Goal: Information Seeking & Learning: Learn about a topic

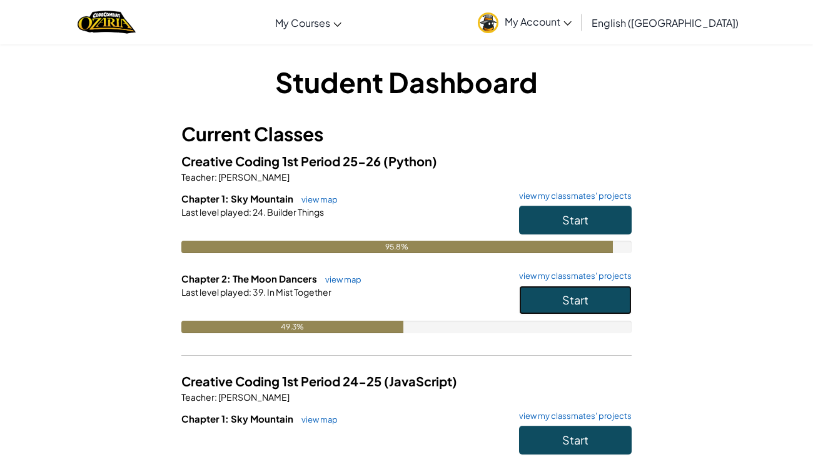
click at [563, 308] on button "Start" at bounding box center [575, 300] width 113 height 29
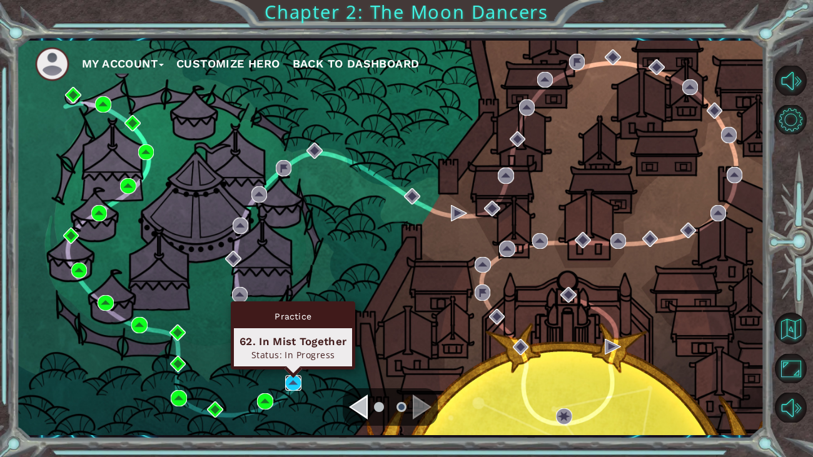
click at [299, 383] on img at bounding box center [293, 383] width 16 height 16
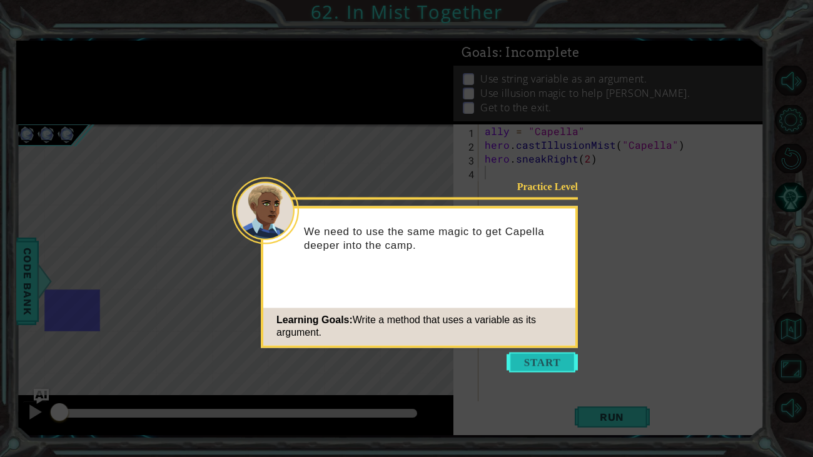
click at [522, 364] on button "Start" at bounding box center [541, 362] width 71 height 20
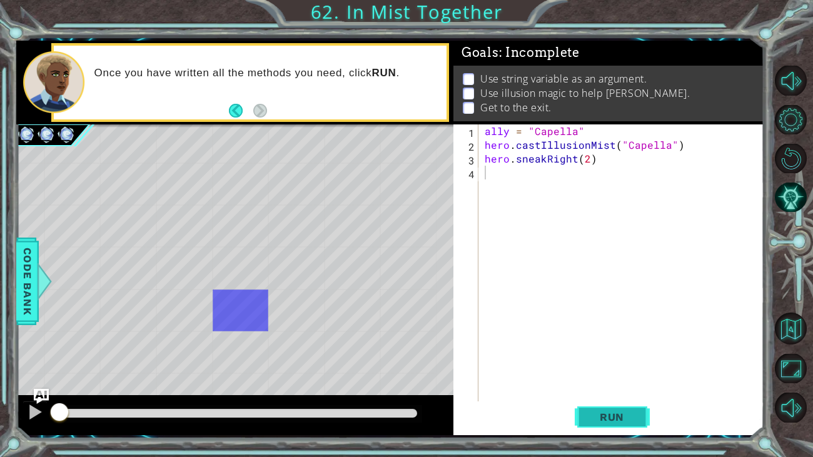
click at [634, 422] on span "Run" at bounding box center [611, 417] width 49 height 13
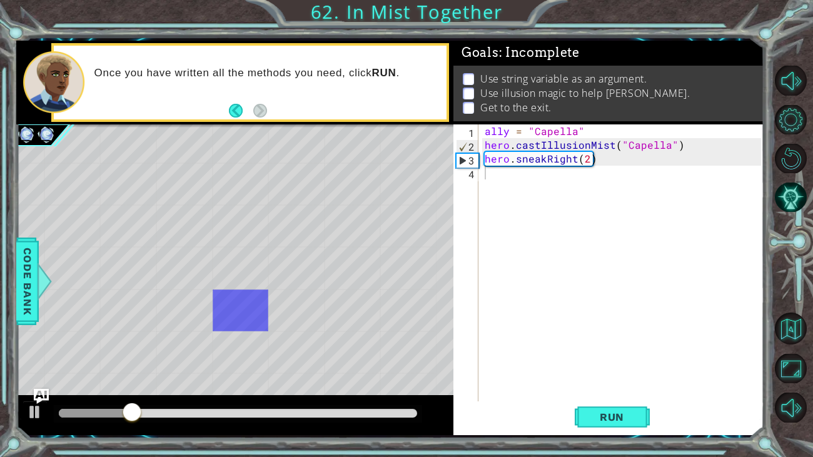
click at [521, 173] on div "ally = "Capella" hero . castIllusionMist ( "Capella" ) hero . sneakRight ( 2 )" at bounding box center [624, 282] width 285 height 316
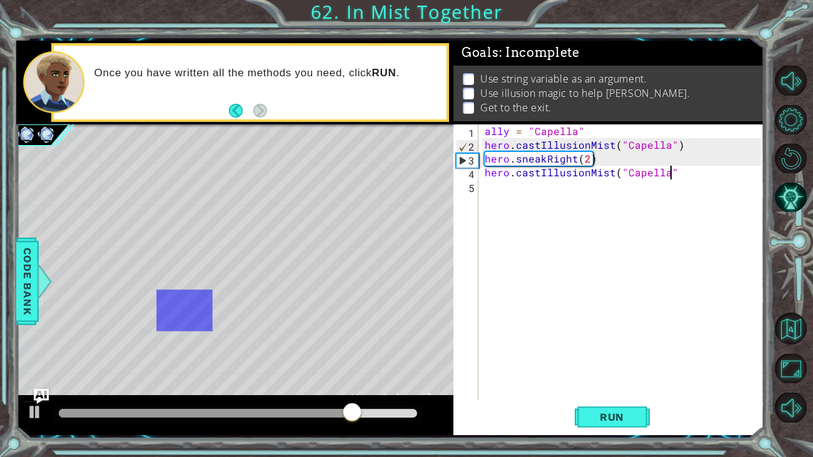
scroll to position [0, 11]
type textarea "hero.castIllusionMist("Capella")"
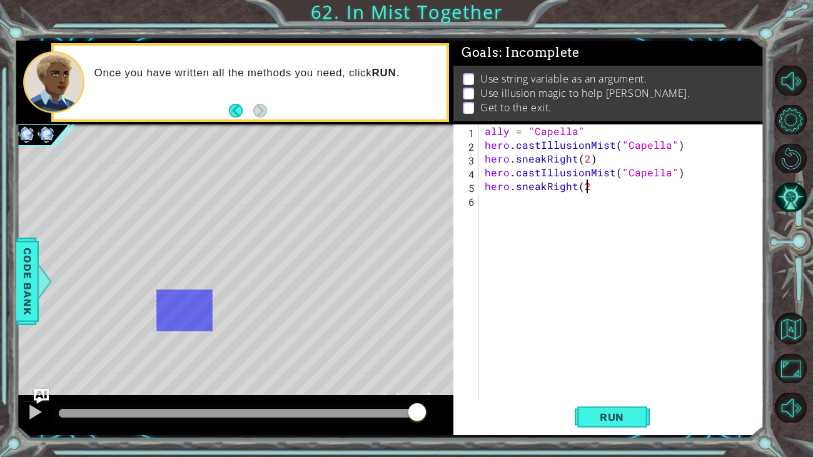
scroll to position [0, 6]
type textarea "hero.sneakRight(2)"
click at [621, 415] on span "Run" at bounding box center [611, 417] width 49 height 13
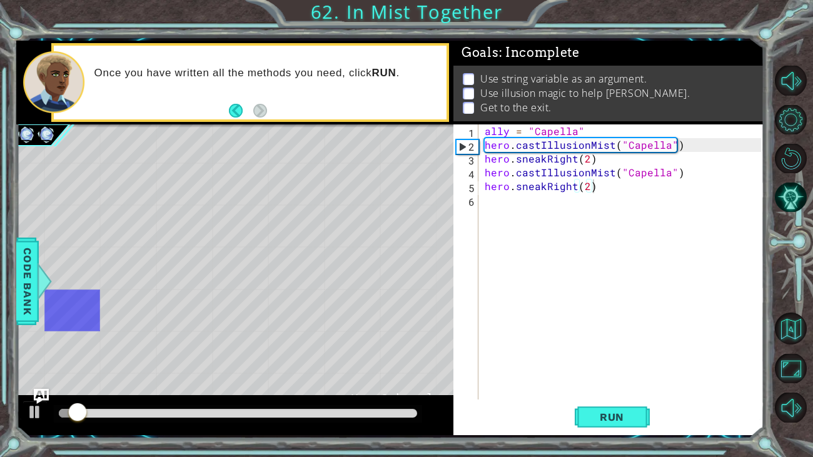
click at [515, 207] on div "ally = "Capella" hero . castIllusionMist ( "Capella" ) hero . sneakRight ( 2 ) …" at bounding box center [624, 275] width 285 height 303
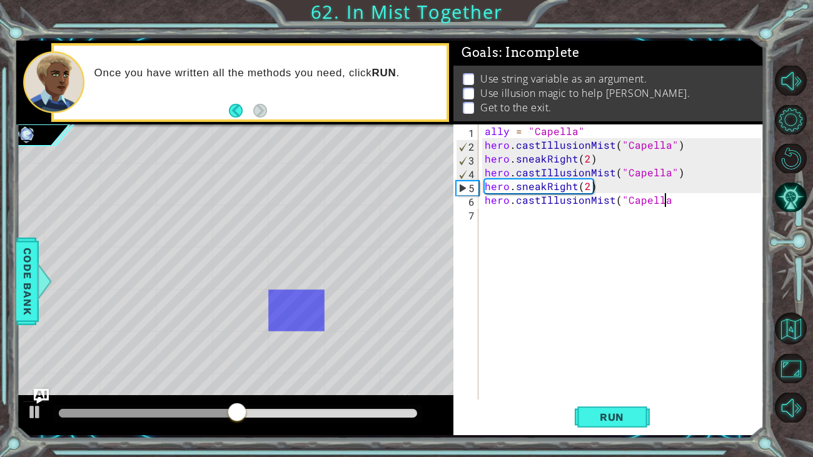
scroll to position [0, 11]
type textarea "hero.castIllusionMist("Capella")"
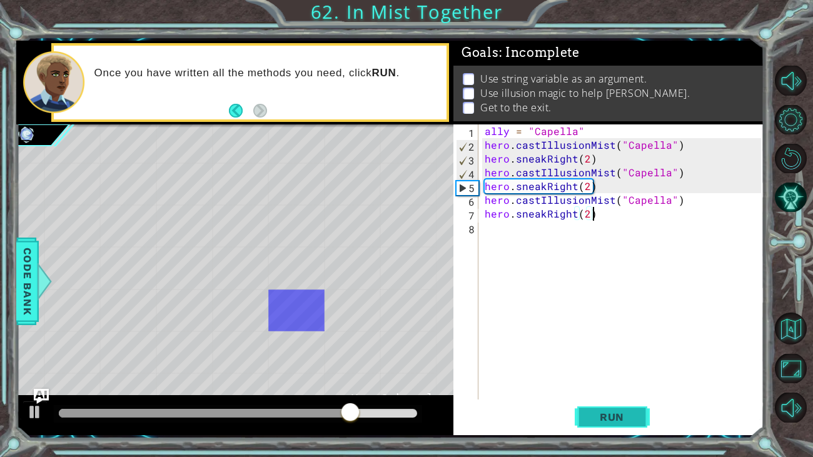
type textarea "hero.sneakRight(2)"
click at [624, 423] on span "Run" at bounding box center [611, 417] width 49 height 13
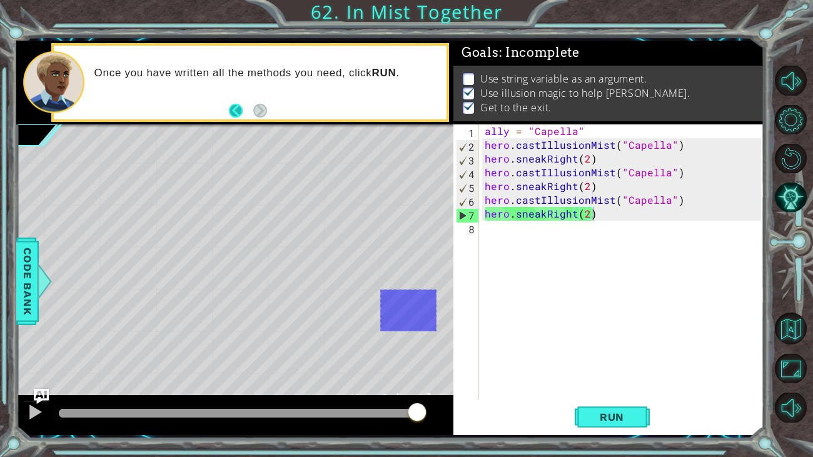
click at [240, 104] on button "Back" at bounding box center [241, 111] width 24 height 14
click at [0, 0] on icon at bounding box center [0, 0] width 0 height 0
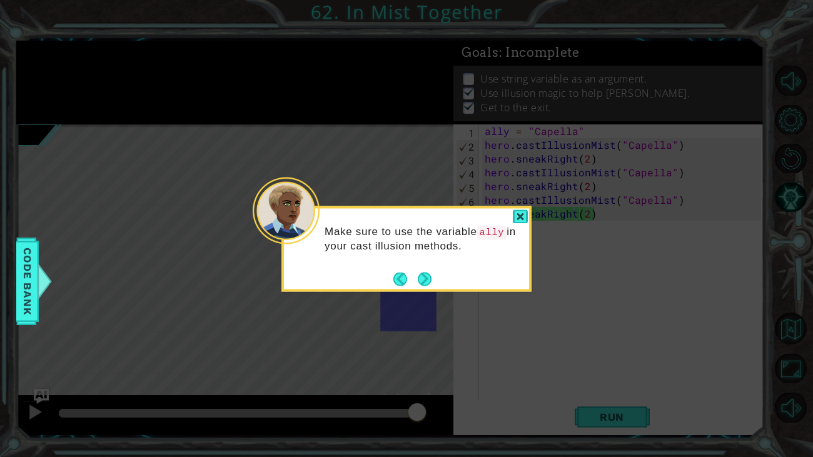
click at [240, 104] on icon at bounding box center [406, 228] width 813 height 457
click at [401, 279] on button "Back" at bounding box center [405, 279] width 24 height 14
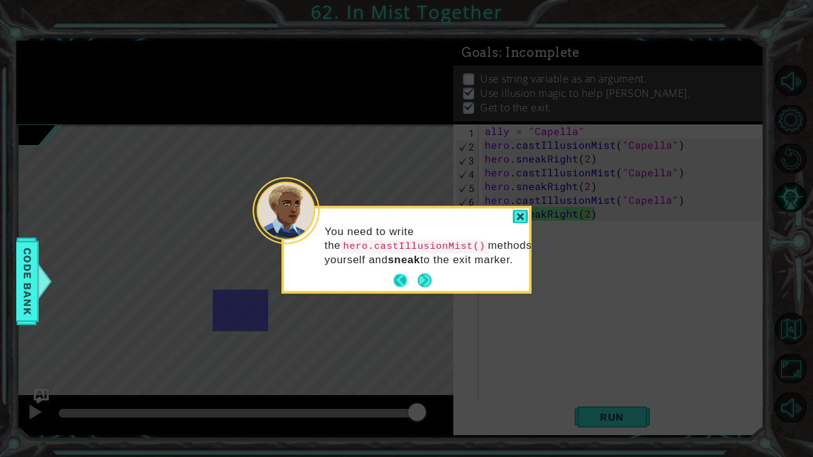
click at [395, 288] on button "Back" at bounding box center [405, 281] width 24 height 14
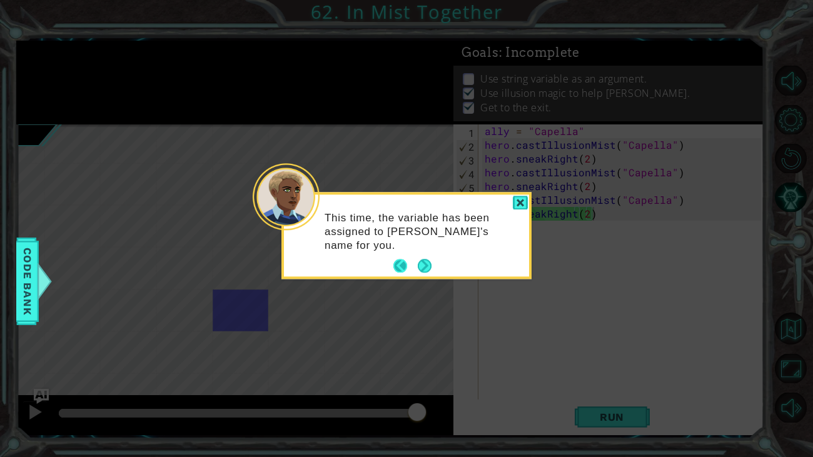
click at [403, 262] on button "Back" at bounding box center [405, 266] width 24 height 14
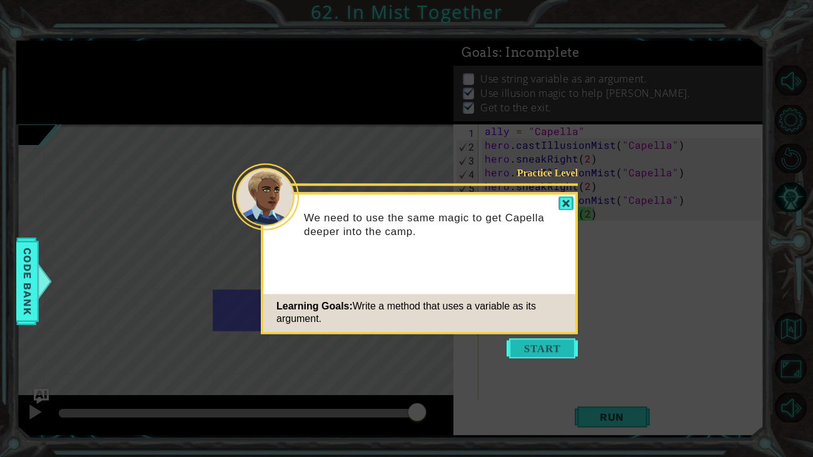
click at [545, 349] on button "Start" at bounding box center [541, 348] width 71 height 20
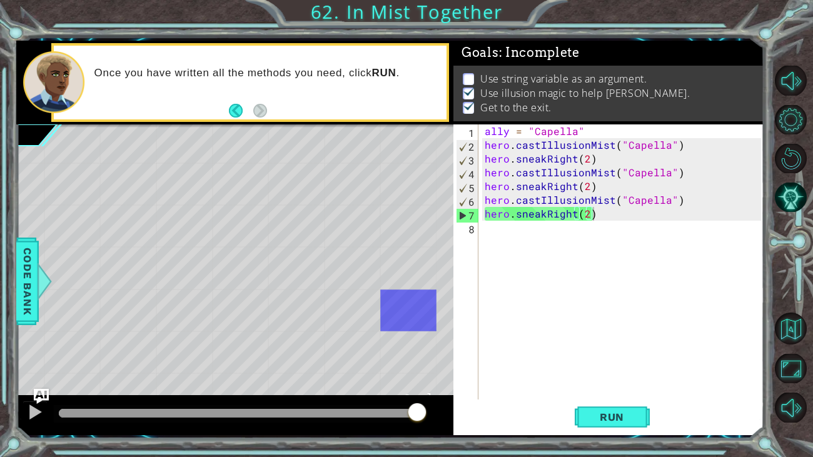
click at [513, 254] on div "ally = "Capella" hero . castIllusionMist ( "Capella" ) hero . sneakRight ( 2 ) …" at bounding box center [624, 275] width 285 height 303
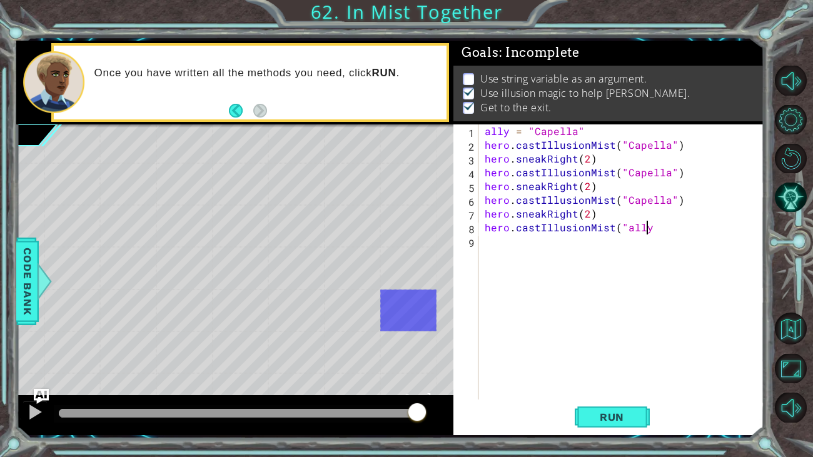
scroll to position [0, 10]
type textarea "hero.castIllusionMist("ally")"
click at [638, 413] on button "Run" at bounding box center [612, 416] width 75 height 31
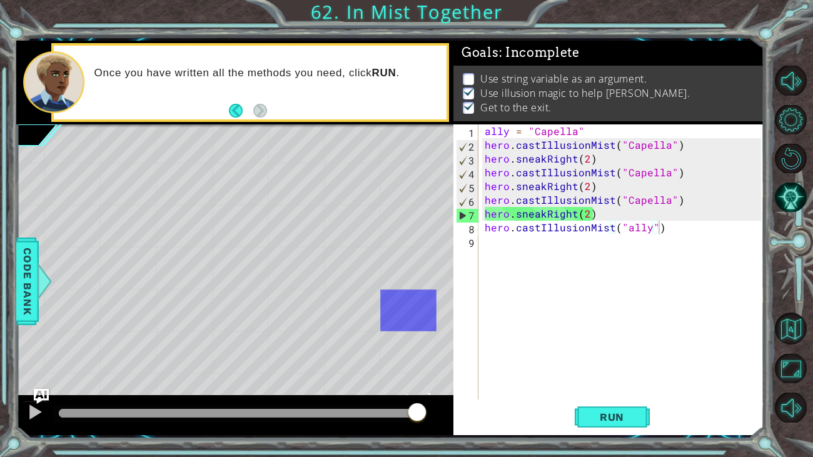
click at [572, 244] on div "ally = "Capella" hero . castIllusionMist ( "Capella" ) hero . sneakRight ( 2 ) …" at bounding box center [624, 275] width 285 height 303
click at [638, 231] on div "ally = "Capella" hero . castIllusionMist ( "Capella" ) hero . sneakRight ( 2 ) …" at bounding box center [624, 275] width 285 height 303
click at [623, 426] on button "Run" at bounding box center [612, 416] width 75 height 31
click at [689, 228] on div "ally = "Capella" hero . castIllusionMist ( "Capella" ) hero . sneakRight ( 2 ) …" at bounding box center [624, 275] width 285 height 303
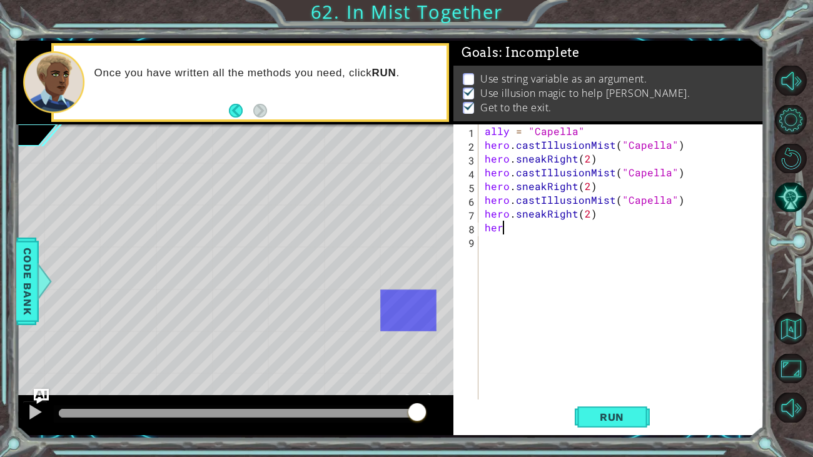
type textarea "h"
click at [548, 212] on div "ally = "Capella" hero . castIllusionMist ( "Capella" ) hero . sneakRight ( 2 ) …" at bounding box center [624, 275] width 285 height 303
click at [546, 213] on div "ally = "Capella" hero . castIllusionMist ( "Capella" ) hero . sneakRight ( 2 ) …" at bounding box center [624, 275] width 285 height 303
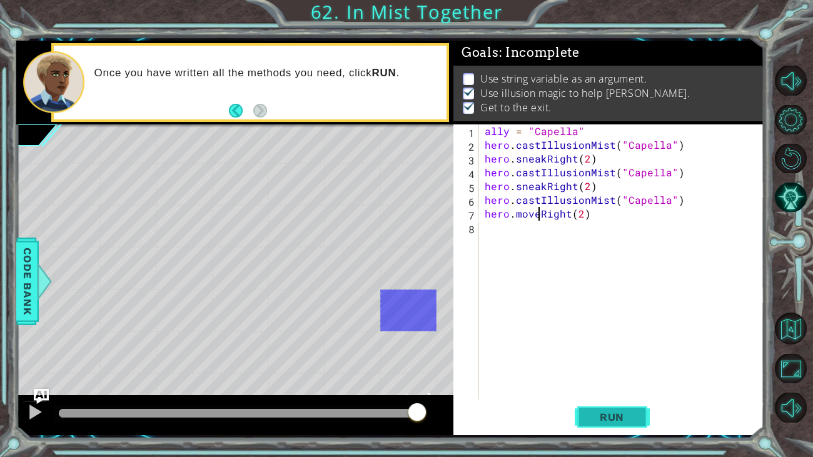
click at [618, 428] on button "Run" at bounding box center [612, 416] width 75 height 31
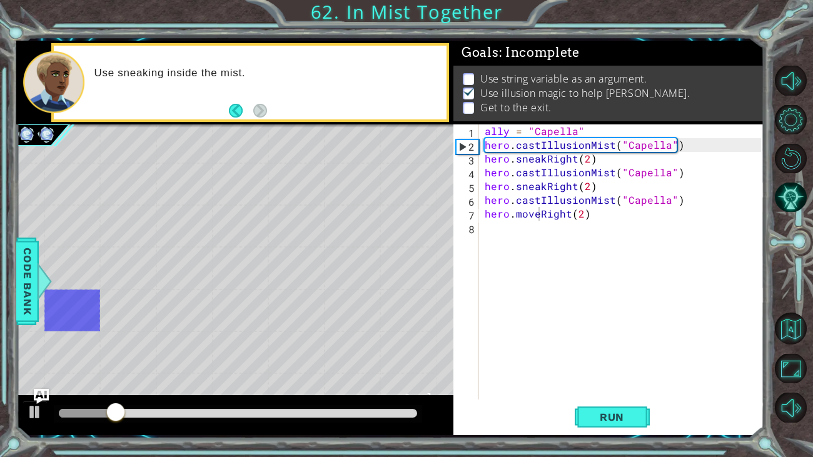
click at [359, 419] on div at bounding box center [238, 414] width 368 height 18
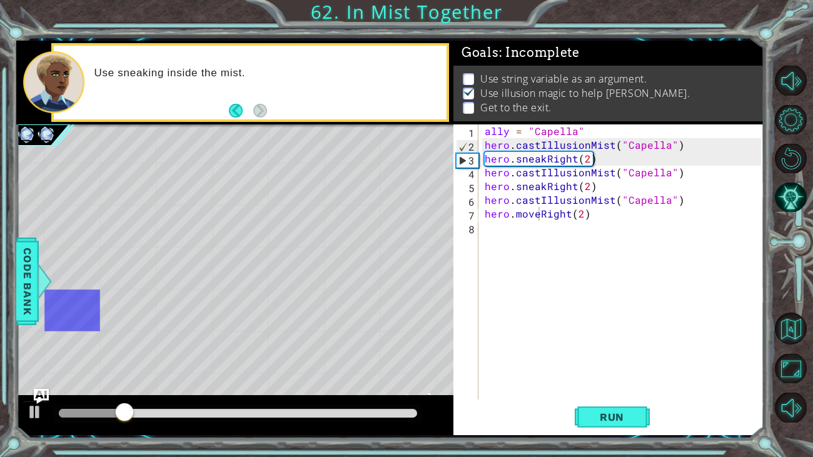
click at [354, 402] on div at bounding box center [234, 415] width 437 height 40
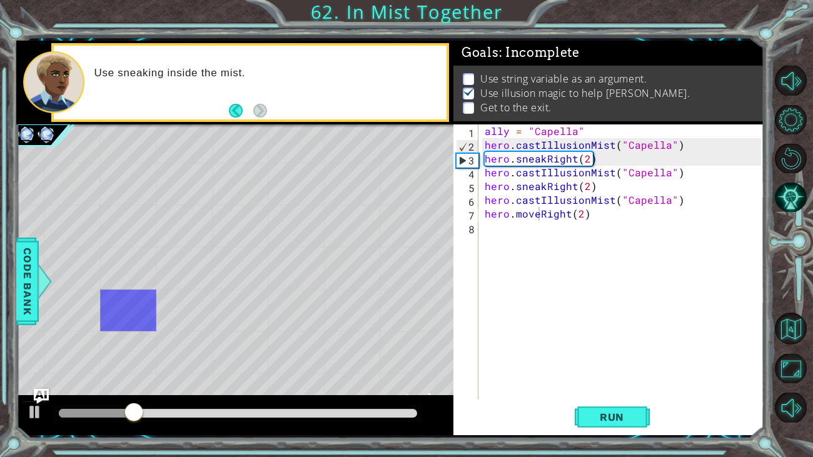
click at [351, 409] on div at bounding box center [238, 413] width 358 height 9
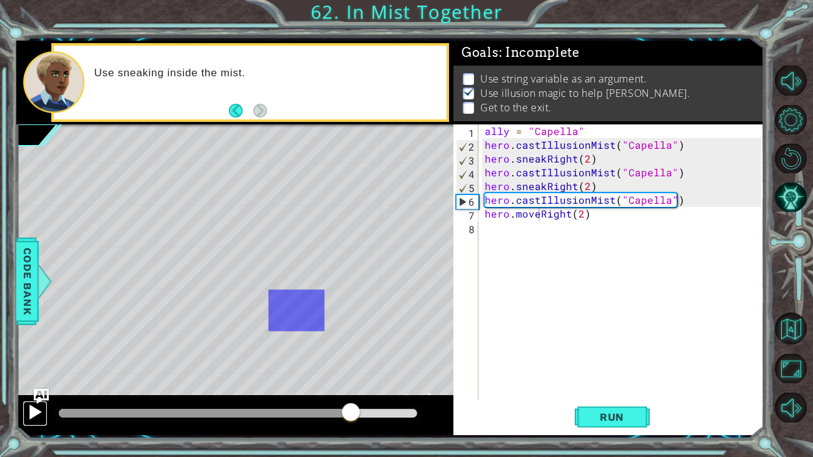
click at [30, 411] on div at bounding box center [35, 412] width 16 height 16
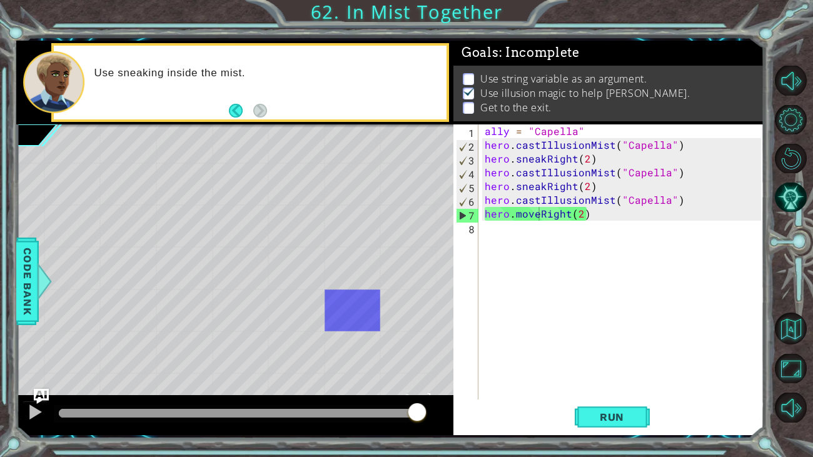
click at [543, 218] on div "ally = "Capella" hero . castIllusionMist ( "Capella" ) hero . sneakRight ( 2 ) …" at bounding box center [624, 275] width 285 height 303
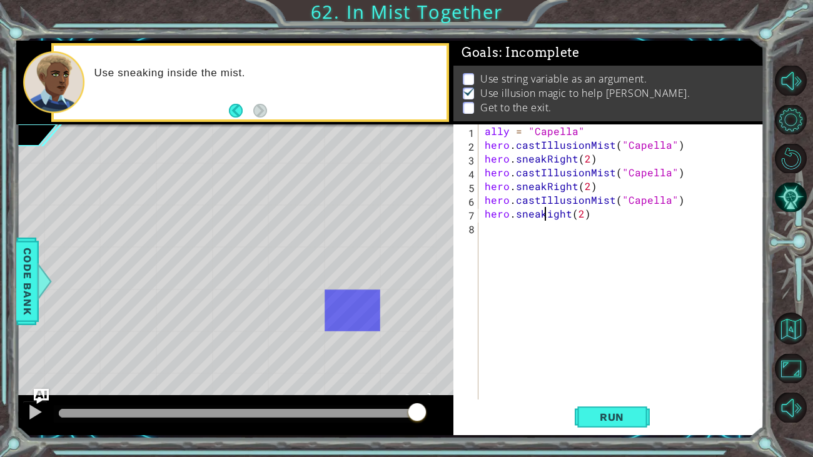
scroll to position [0, 3]
type textarea "hero.sneakRight(2)"
click at [603, 404] on button "Run" at bounding box center [612, 416] width 75 height 31
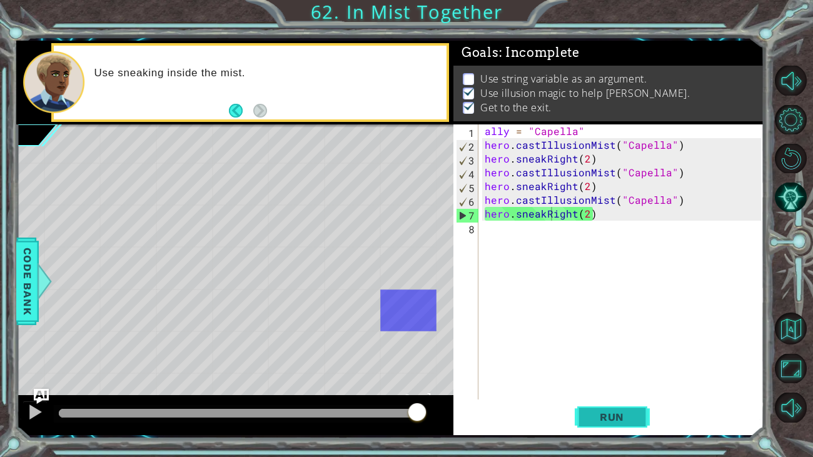
click at [603, 404] on button "Run" at bounding box center [612, 416] width 75 height 31
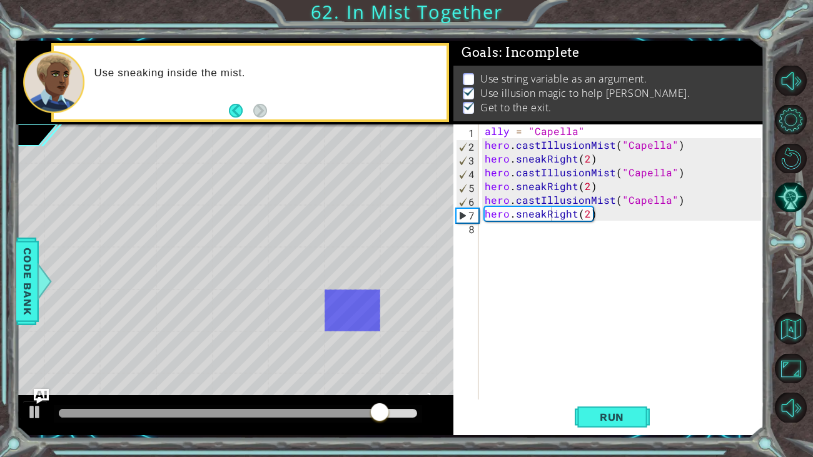
click at [493, 244] on div "ally = "Capella" hero . castIllusionMist ( "Capella" ) hero . sneakRight ( 2 ) …" at bounding box center [624, 275] width 285 height 303
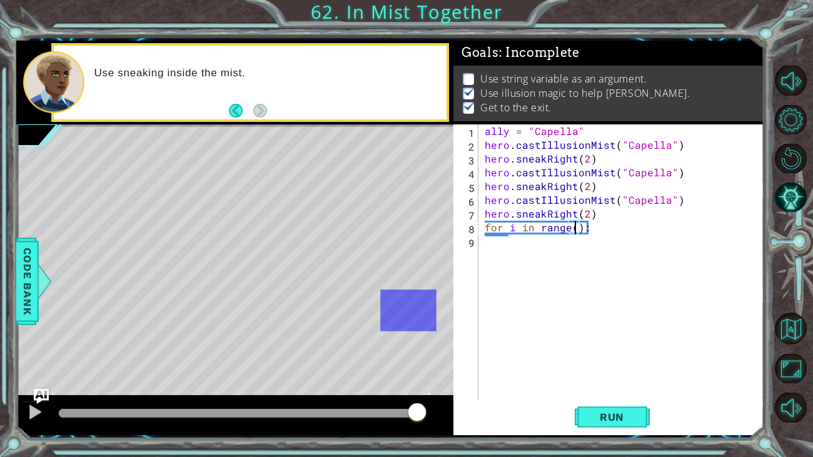
scroll to position [0, 6]
click at [615, 213] on div "ally = "Capella" hero . castIllusionMist ( "Capella" ) hero . sneakRight ( 2 ) …" at bounding box center [624, 275] width 285 height 303
type textarea "h"
type textarea "]"
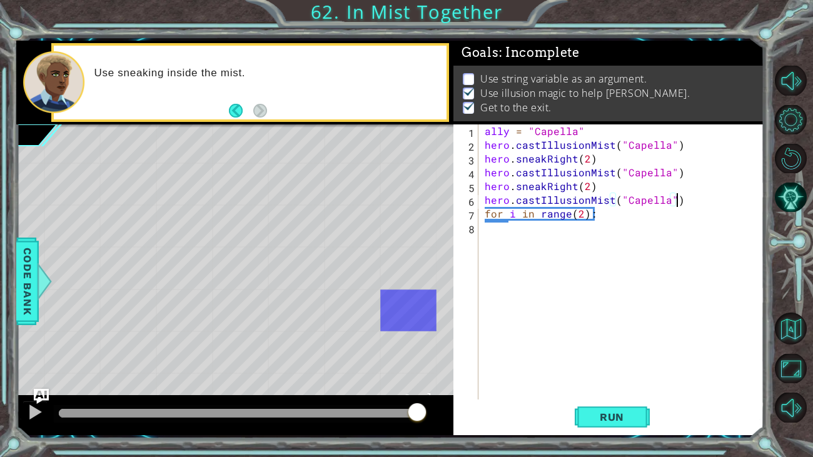
click at [606, 183] on div "ally = "Capella" hero . castIllusionMist ( "Capella" ) hero . sneakRight ( 2 ) …" at bounding box center [624, 275] width 285 height 303
type textarea "h"
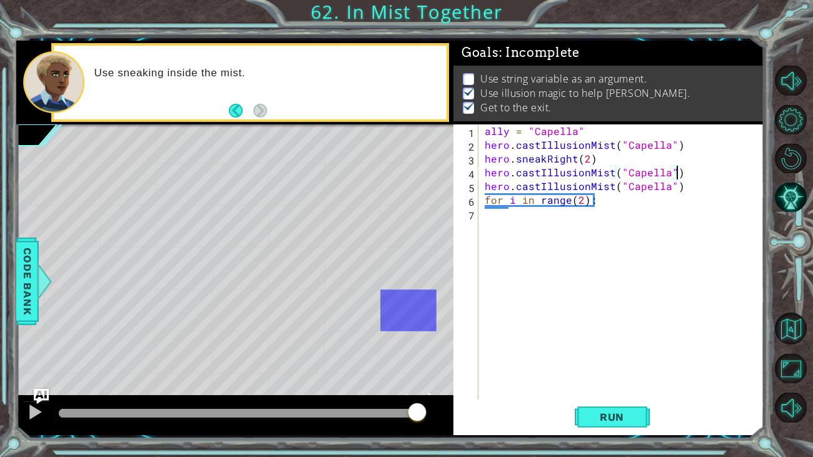
click at [600, 154] on div "ally = "Capella" hero . castIllusionMist ( "Capella" ) hero . sneakRight ( 2 ) …" at bounding box center [624, 275] width 285 height 303
type textarea "h"
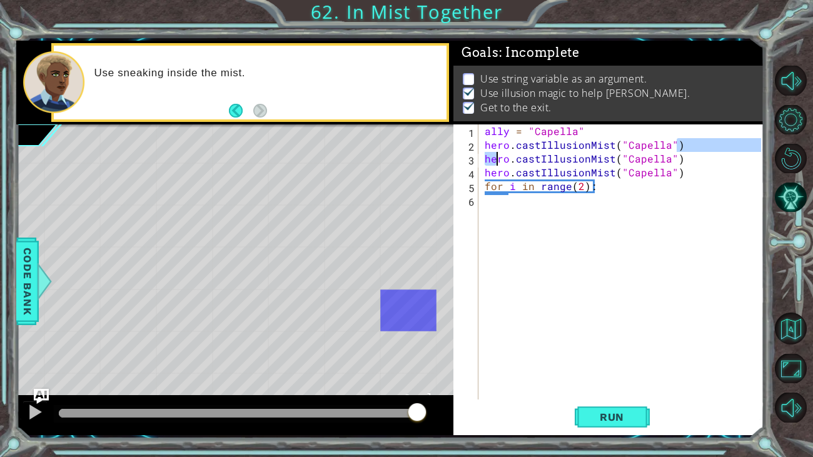
drag, startPoint x: 680, startPoint y: 147, endPoint x: 491, endPoint y: 156, distance: 189.0
click at [491, 156] on div "ally = "Capella" hero . castIllusionMist ( "Capella" ) hero . castIllusionMist …" at bounding box center [624, 275] width 285 height 303
click at [486, 144] on div "ally = "Capella" hero . castIllusionMist ( "Capella" ) hero . castIllusionMist …" at bounding box center [624, 275] width 285 height 303
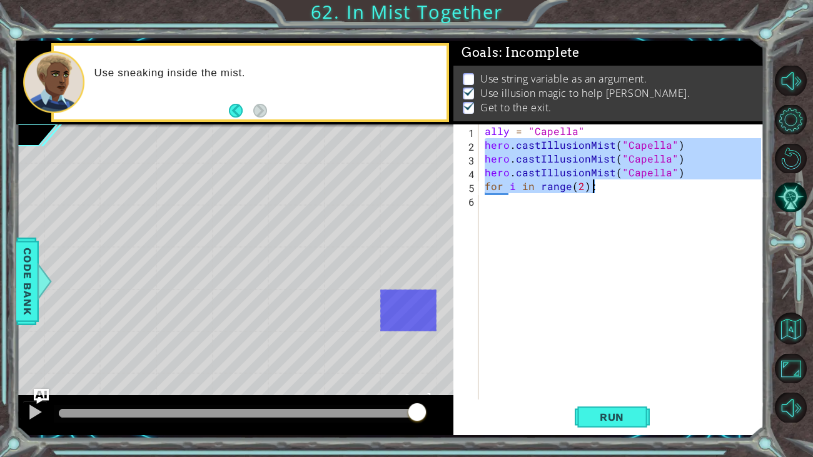
drag, startPoint x: 486, startPoint y: 144, endPoint x: 688, endPoint y: 191, distance: 207.3
click at [688, 191] on div "ally = "Capella" hero . castIllusionMist ( "Capella" ) hero . castIllusionMist …" at bounding box center [624, 275] width 285 height 303
click at [483, 144] on div "ally = "Capella" hero . castIllusionMist ( "Capella" ) hero . castIllusionMist …" at bounding box center [624, 275] width 285 height 303
drag, startPoint x: 483, startPoint y: 144, endPoint x: 708, endPoint y: 178, distance: 228.1
click at [708, 178] on div "ally = "Capella" hero . castIllusionMist ( "Capella" ) hero . castIllusionMist …" at bounding box center [624, 275] width 285 height 303
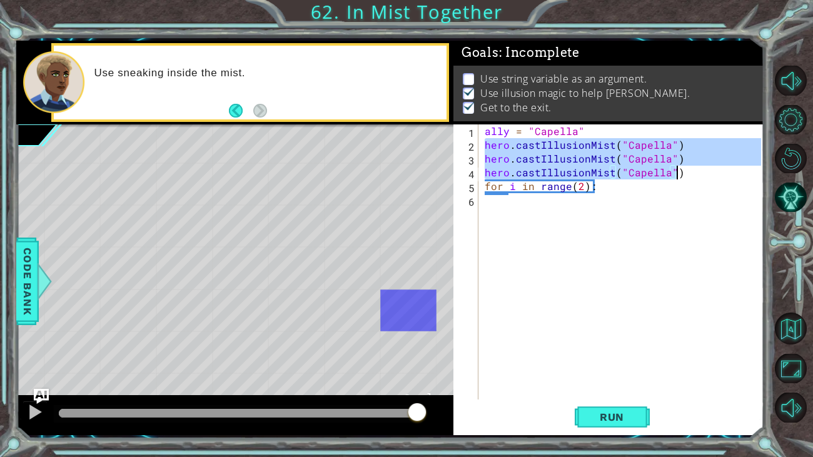
type textarea "hero.castIllusionMist("Capella") hero.castIllusionMist("Capella")"
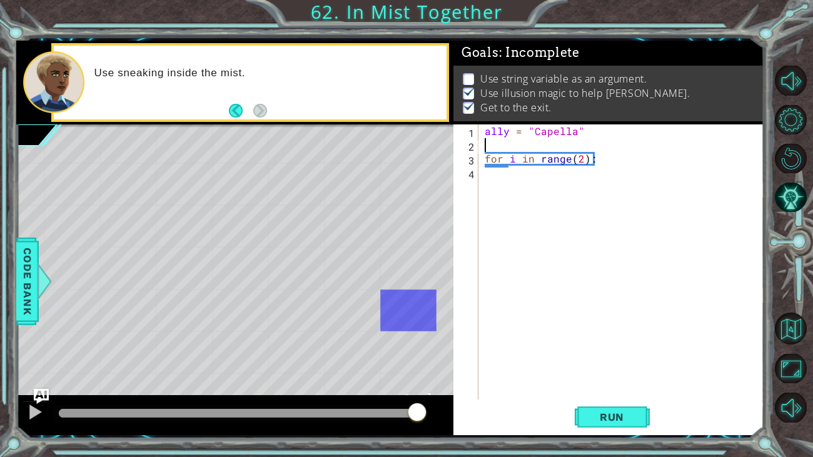
type textarea "ally = "Capella""
click at [561, 159] on div "ally = "Capella" for i in range ( 2 ) :" at bounding box center [624, 275] width 285 height 303
type textarea "hero.castIllusionMist()"
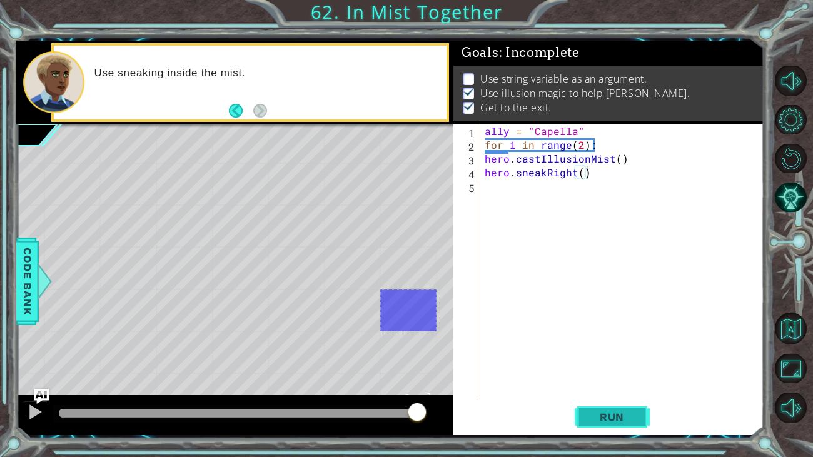
click at [602, 415] on span "Run" at bounding box center [611, 417] width 49 height 13
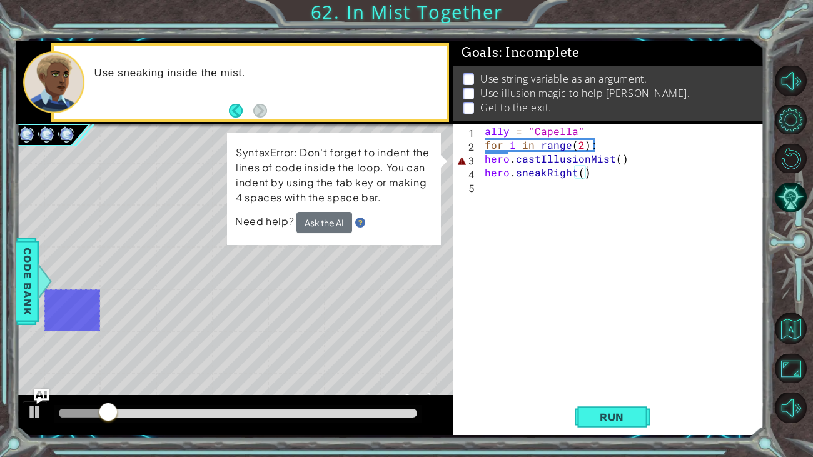
click at [483, 161] on div "ally = "Capella" for i in range ( 2 ) : hero . castIllusionMist ( ) hero . snea…" at bounding box center [624, 275] width 285 height 303
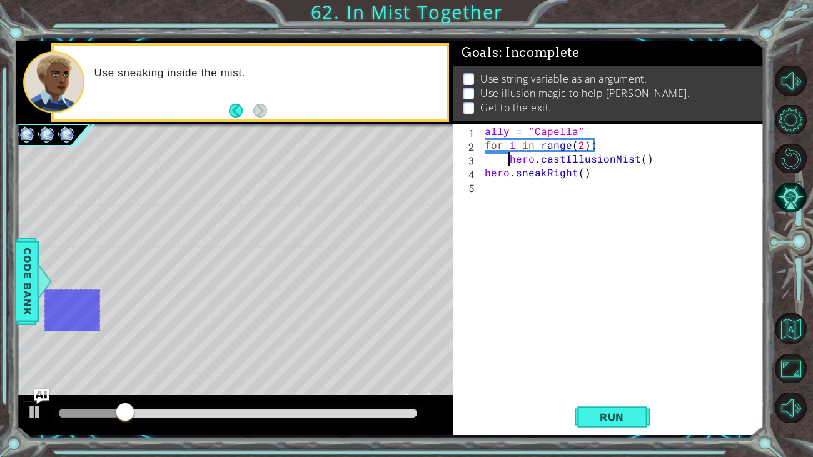
click at [481, 172] on div "hero.castIllusionMist() 1 2 3 4 5 ally = "Capella" for i in range ( 2 ) : hero …" at bounding box center [607, 261] width 308 height 275
click at [483, 174] on div "ally = "Capella" for i in range ( 2 ) : hero . castIllusionMist ( ) hero . snea…" at bounding box center [624, 275] width 285 height 303
click at [628, 417] on span "Run" at bounding box center [611, 417] width 49 height 13
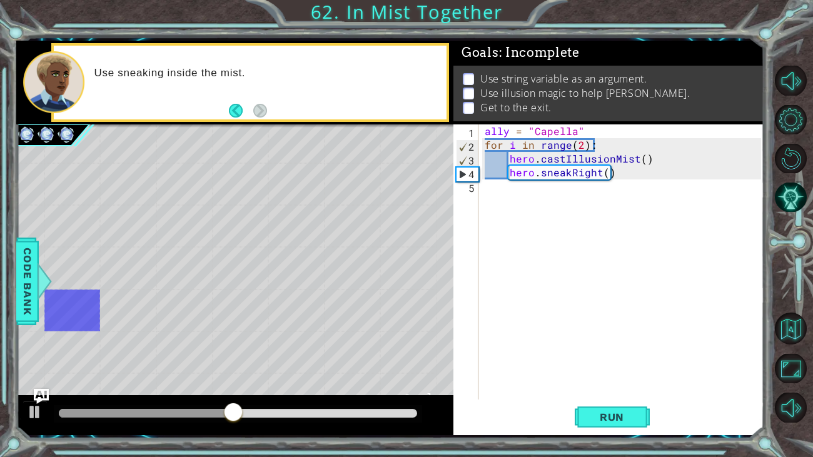
click at [605, 169] on div "ally = "Capella" for i in range ( 2 ) : hero . castIllusionMist ( ) hero . snea…" at bounding box center [624, 275] width 285 height 303
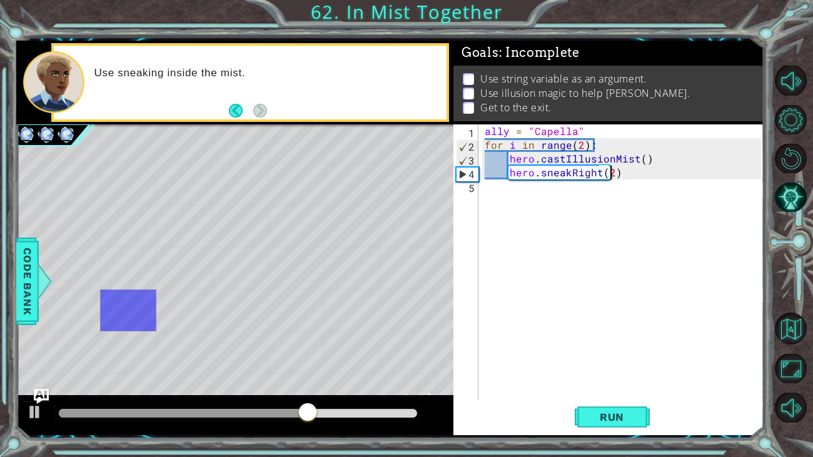
scroll to position [0, 7]
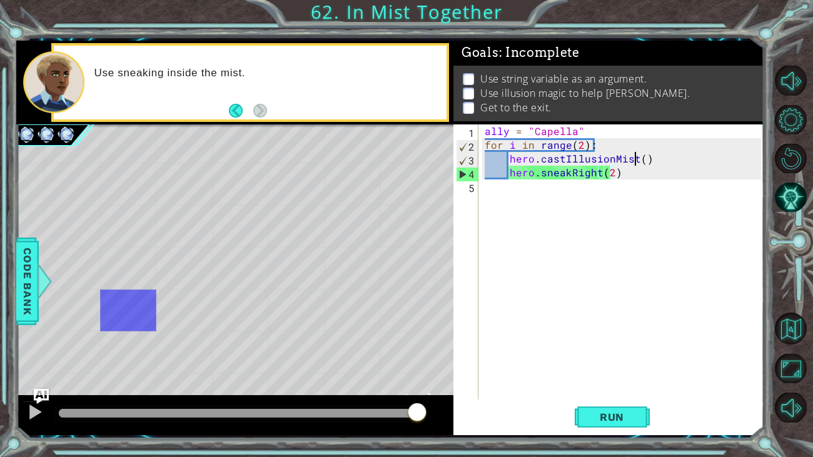
click at [636, 156] on div "ally = "Capella" for i in range ( 2 ) : hero . castIllusionMist ( ) hero . snea…" at bounding box center [624, 275] width 285 height 303
click at [591, 408] on button "Run" at bounding box center [612, 416] width 75 height 31
click at [638, 159] on div "ally = "Capella" for i in range ( 2 ) : hero . castIllusionMist ( ) hero . snea…" at bounding box center [624, 275] width 285 height 303
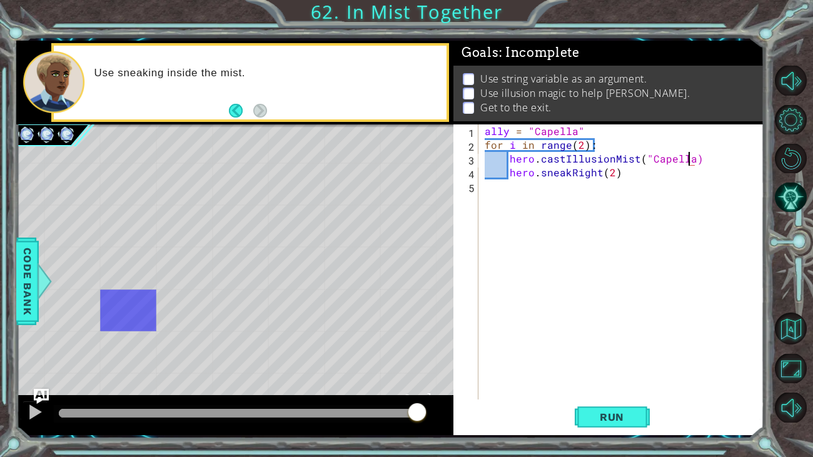
scroll to position [0, 13]
click at [617, 418] on span "Run" at bounding box center [611, 417] width 49 height 13
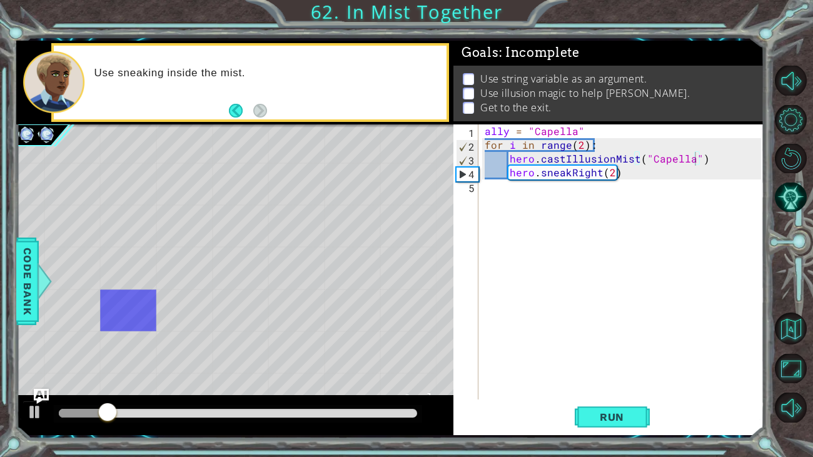
click at [582, 153] on div "ally = "Capella" for i in range ( 2 ) : hero . castIllusionMist ( "Capella" ) h…" at bounding box center [624, 275] width 285 height 303
click at [582, 147] on div "ally = "Capella" for i in range ( 2 ) : hero . castIllusionMist ( "Capella" ) h…" at bounding box center [624, 275] width 285 height 303
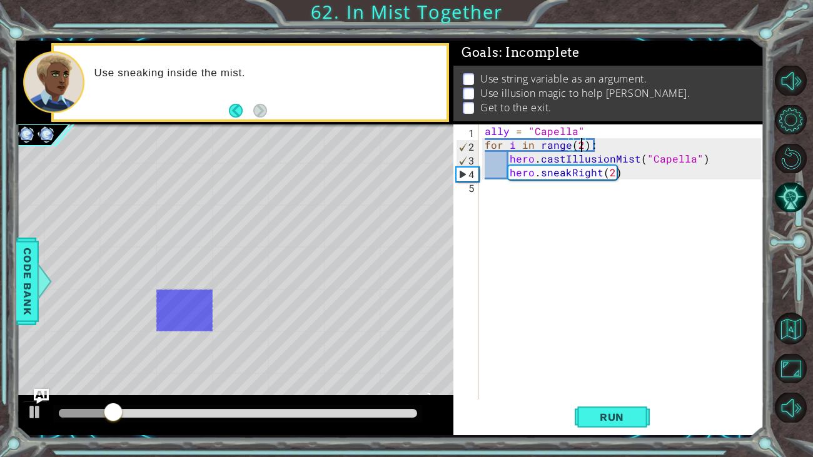
scroll to position [0, 6]
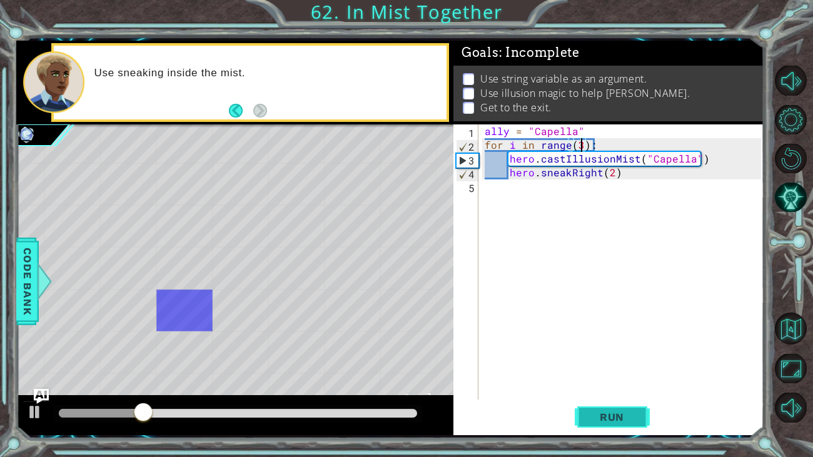
type textarea "for i in range(3):"
click at [621, 420] on span "Run" at bounding box center [611, 417] width 49 height 13
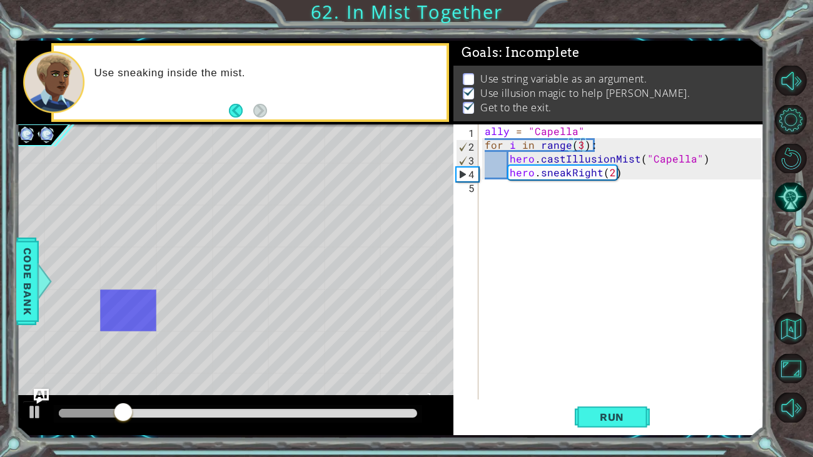
drag, startPoint x: 471, startPoint y: 76, endPoint x: 547, endPoint y: 93, distance: 77.5
click at [547, 93] on ul "Use string variable as an argument. Use illusion magic to help [PERSON_NAME]. G…" at bounding box center [609, 93] width 298 height 43
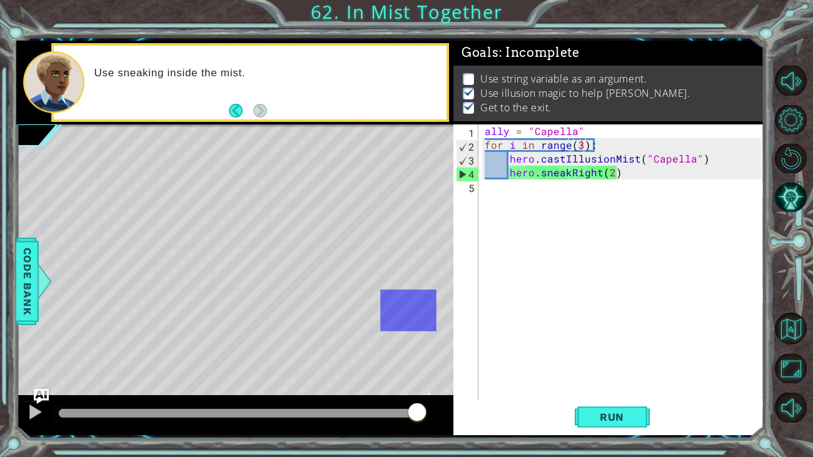
drag, startPoint x: 466, startPoint y: 74, endPoint x: 656, endPoint y: 67, distance: 189.6
click at [656, 67] on div "Use string variable as an argument. Use illusion magic to help [PERSON_NAME]. G…" at bounding box center [608, 94] width 311 height 56
click at [44, 264] on div at bounding box center [45, 282] width 16 height 38
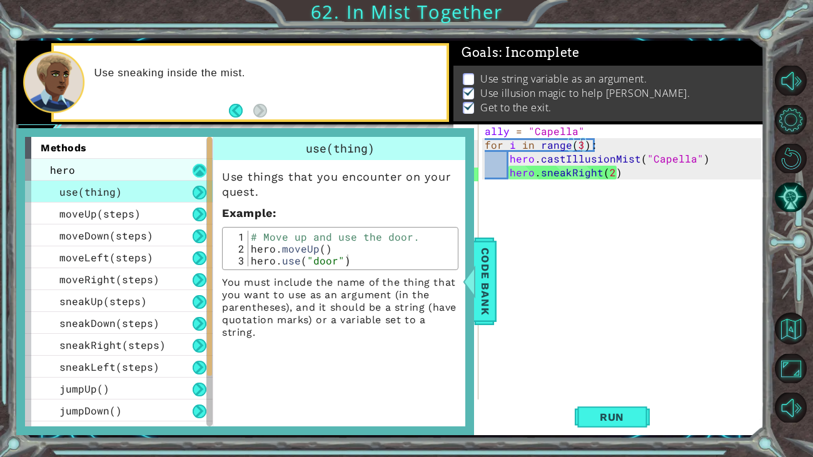
click at [202, 168] on button at bounding box center [200, 171] width 14 height 14
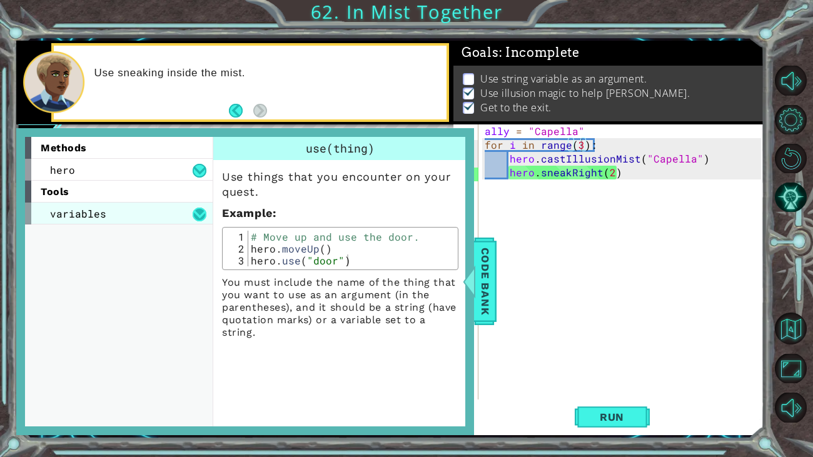
click at [200, 208] on button at bounding box center [200, 215] width 14 height 14
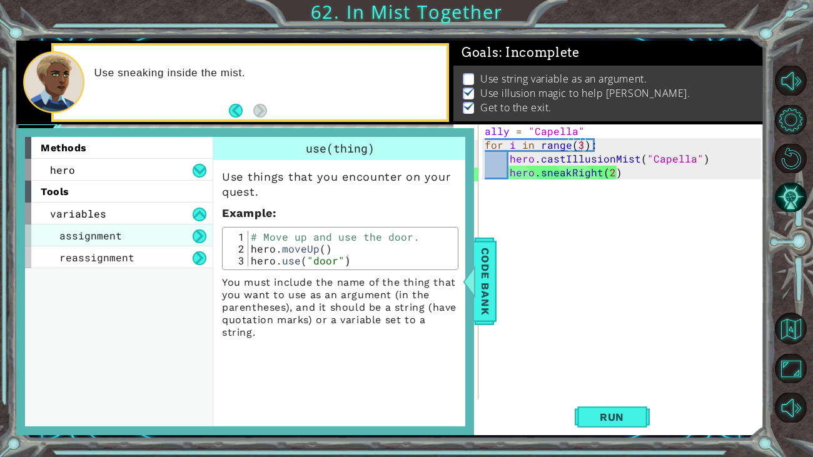
click at [123, 243] on div "assignment" at bounding box center [119, 235] width 188 height 22
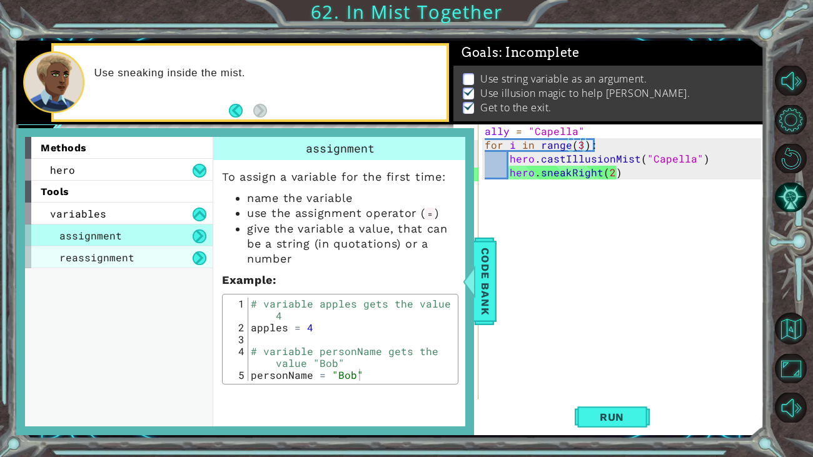
click at [104, 266] on div "reassignment" at bounding box center [119, 257] width 188 height 22
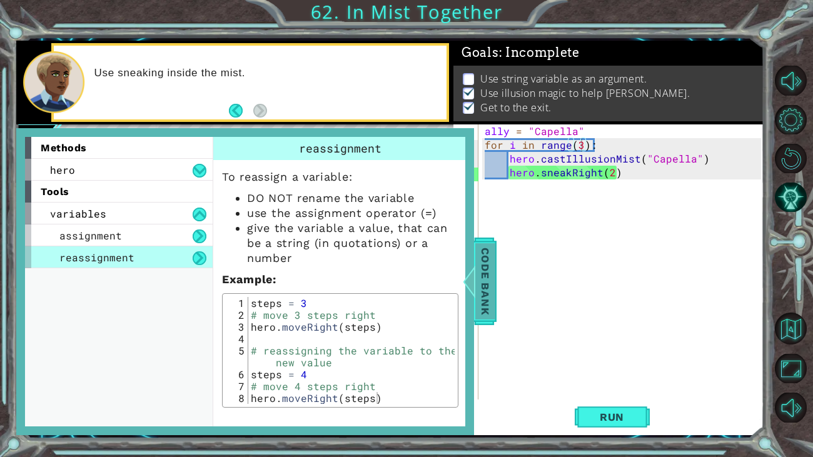
click at [465, 269] on div at bounding box center [469, 282] width 16 height 38
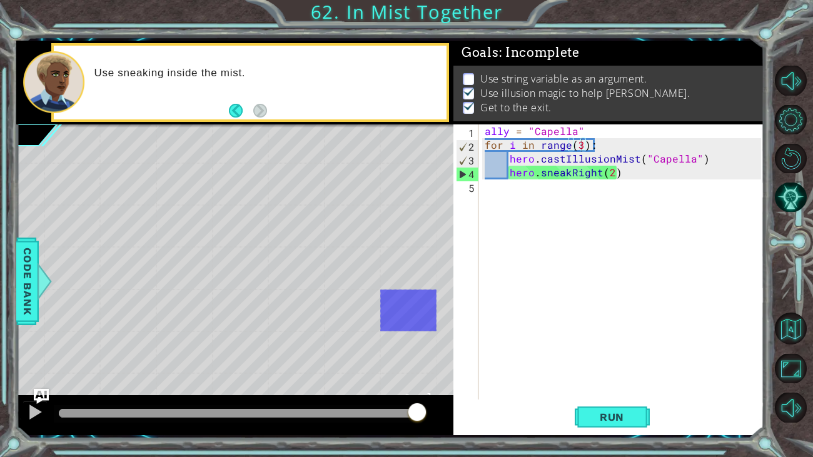
click at [516, 203] on div "ally = "Capella" for i in range ( 3 ) : hero . castIllusionMist ( "Capella" ) h…" at bounding box center [624, 275] width 285 height 303
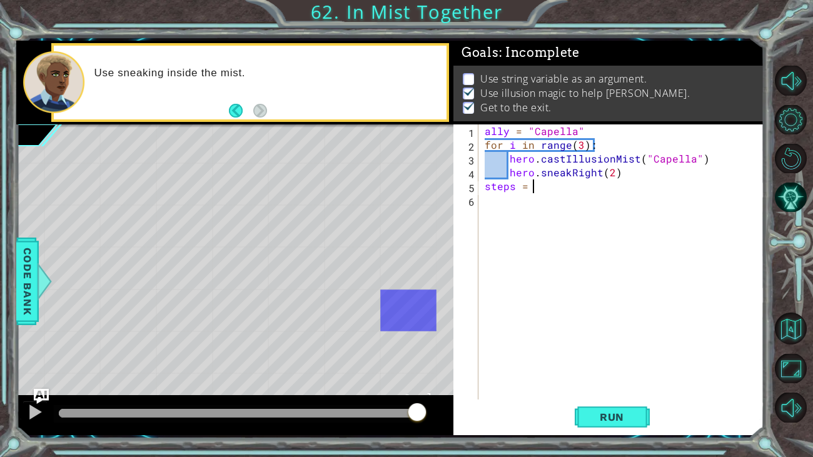
scroll to position [0, 2]
type textarea "steps = 2"
click at [598, 414] on span "Run" at bounding box center [611, 417] width 49 height 13
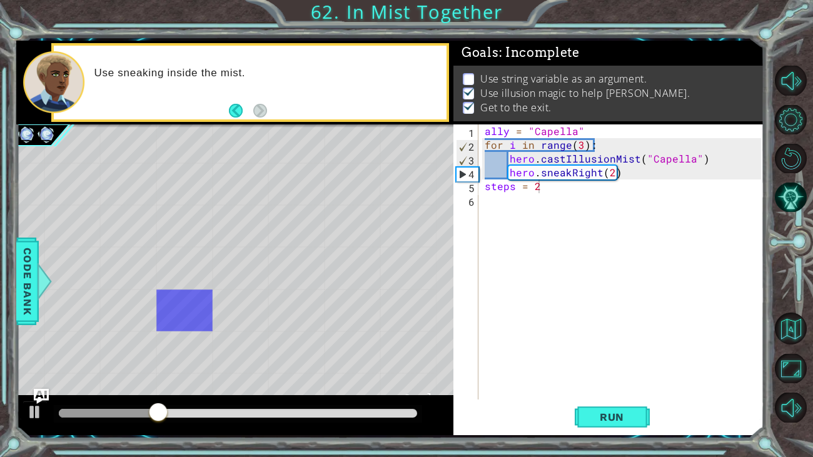
click at [566, 196] on div "ally = "Capella" for i in range ( 3 ) : hero . castIllusionMist ( "Capella" ) h…" at bounding box center [624, 275] width 285 height 303
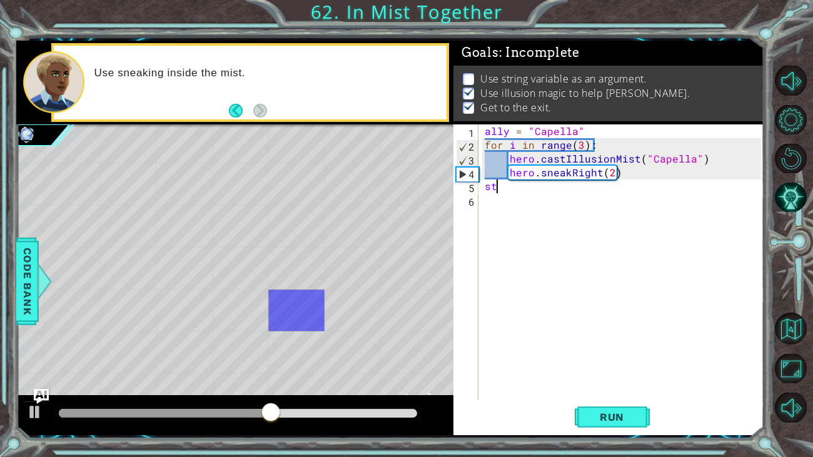
type textarea "s"
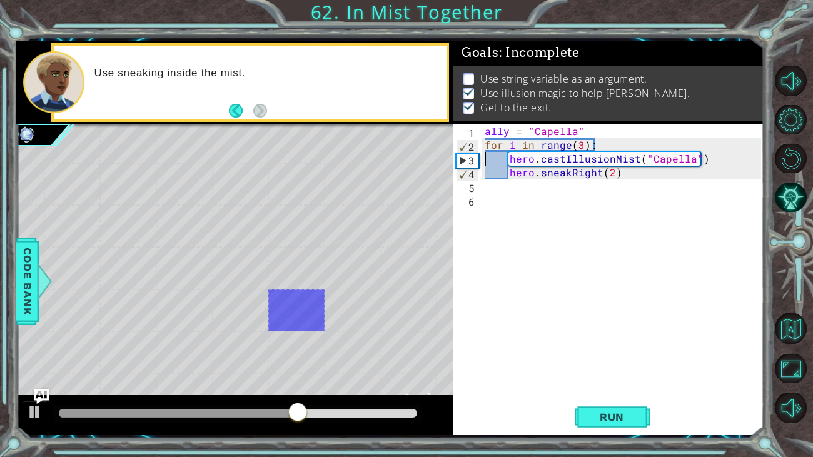
type textarea "for i in range(3):"
click at [503, 194] on div "ally = "Capella" for i in range ( 3 ) : hero . castIllusionMist ( "Capella" ) h…" at bounding box center [624, 275] width 285 height 303
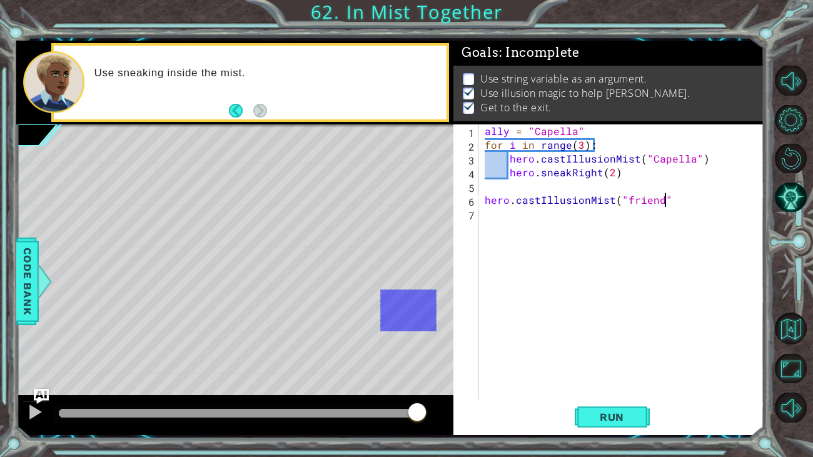
scroll to position [0, 11]
type textarea "hero.castIllusionMist("friend")"
click at [615, 394] on div "ally = "Capella" for i in range ( 3 ) : hero . castIllusionMist ( "Capella" ) h…" at bounding box center [624, 275] width 285 height 303
click at [614, 407] on button "Run" at bounding box center [612, 416] width 75 height 31
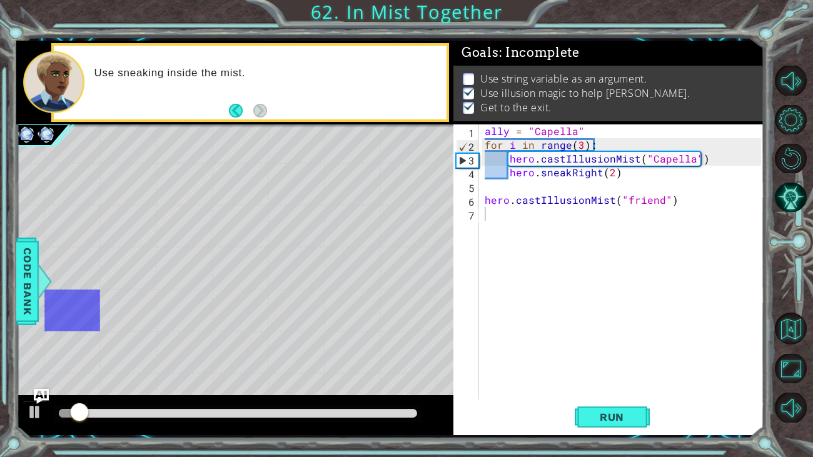
click at [659, 201] on div "ally = "Capella" for i in range ( 3 ) : hero . castIllusionMist ( "Capella" ) h…" at bounding box center [624, 275] width 285 height 303
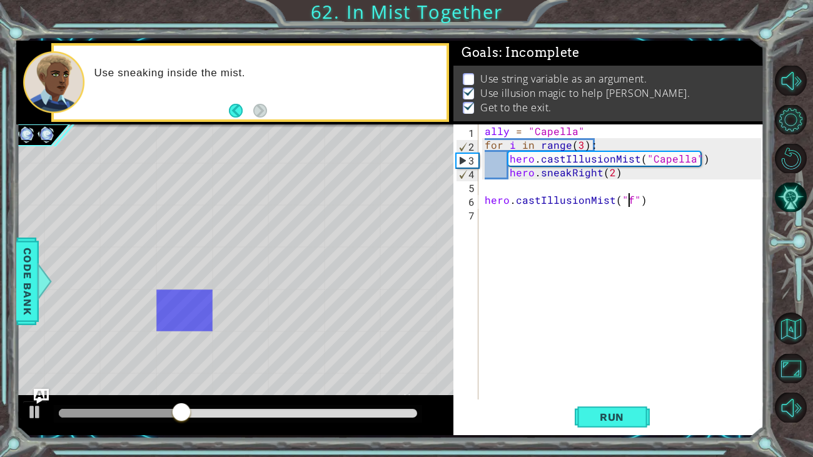
click at [506, 133] on div "ally = "Capella" for i in range ( 3 ) : hero . castIllusionMist ( "Capella" ) h…" at bounding box center [624, 275] width 285 height 303
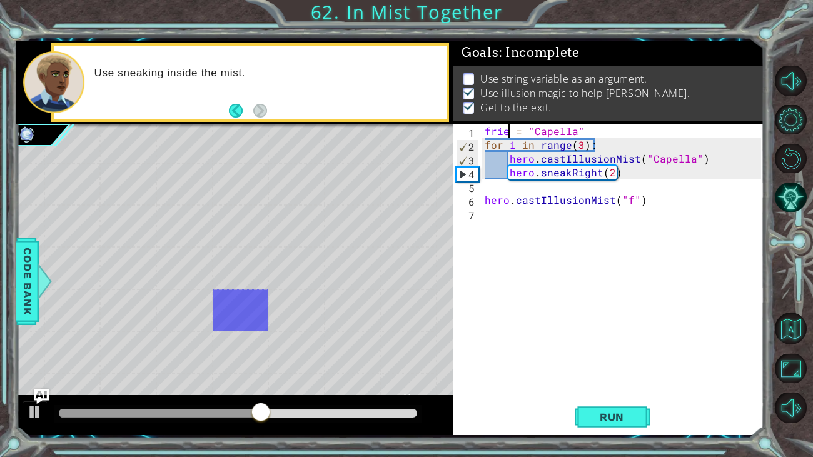
scroll to position [0, 2]
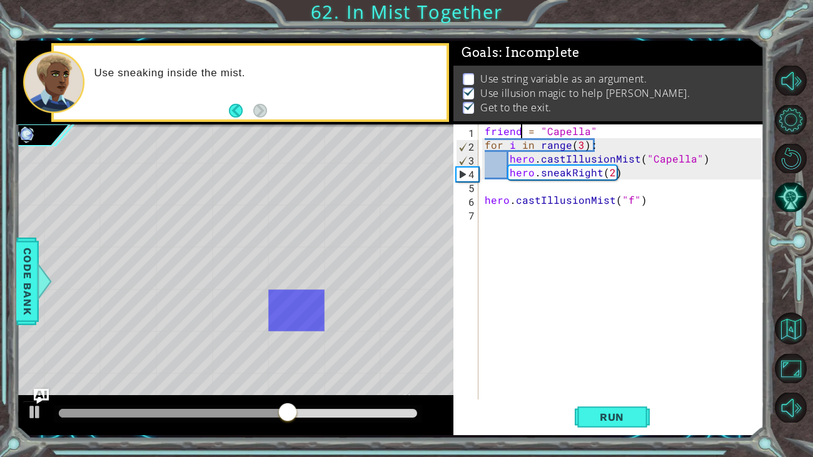
click at [625, 203] on div "friend = "Capella" for i in range ( 3 ) : hero . castIllusionMist ( "Capella" )…" at bounding box center [624, 275] width 285 height 303
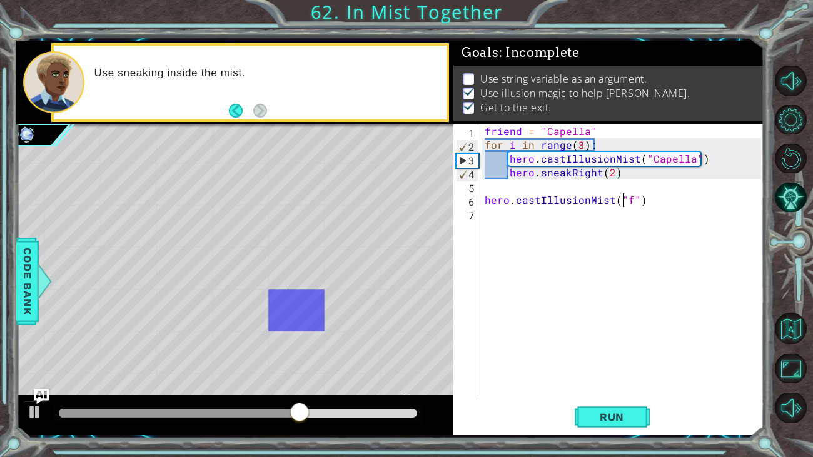
click at [626, 203] on div "friend = "Capella" for i in range ( 3 ) : hero . castIllusionMist ( "Capella" )…" at bounding box center [624, 275] width 285 height 303
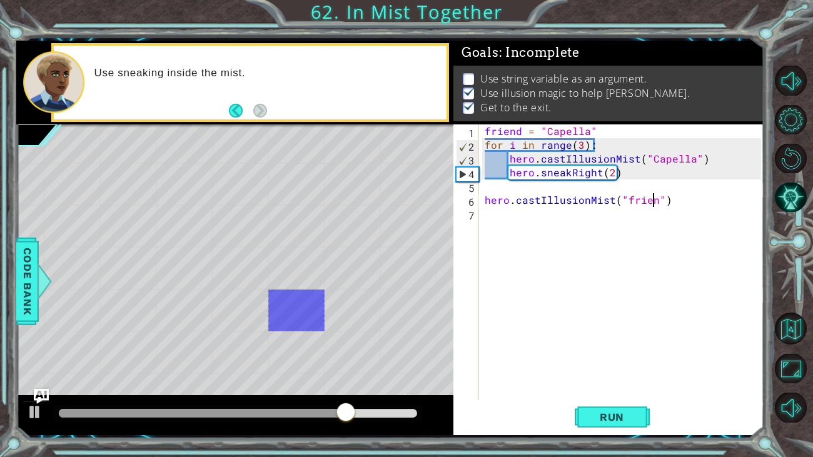
scroll to position [0, 11]
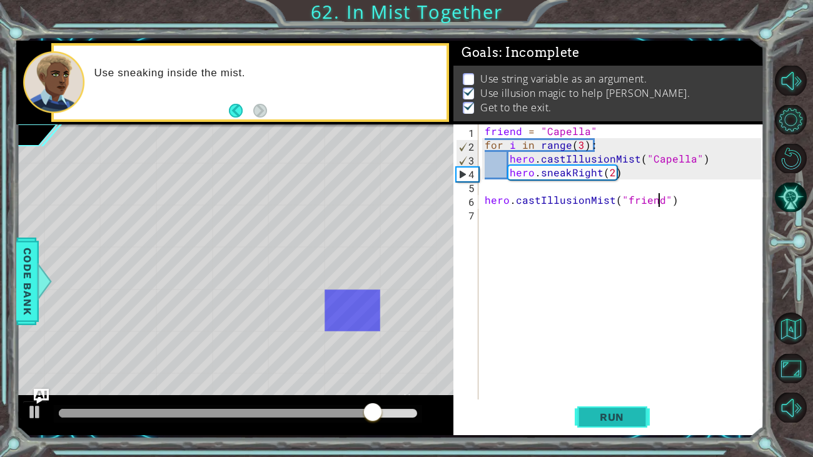
click at [588, 411] on span "Run" at bounding box center [611, 417] width 49 height 13
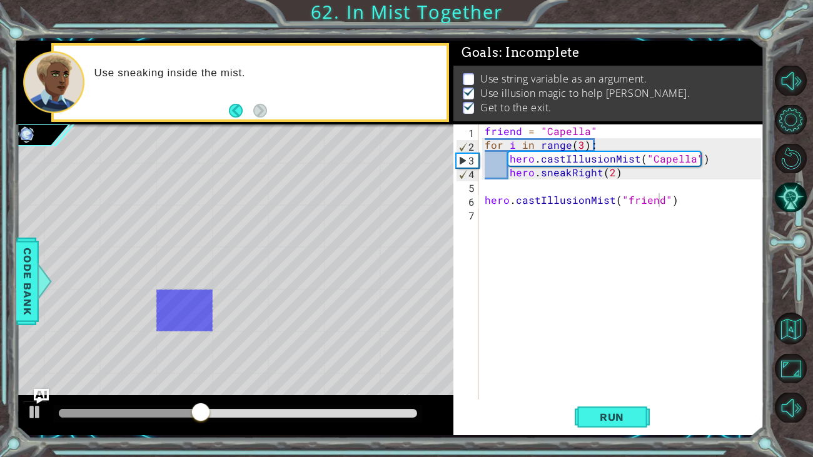
click at [527, 134] on div "friend = "Capella" for i in range ( 3 ) : hero . castIllusionMist ( "Capella" )…" at bounding box center [624, 275] width 285 height 303
click at [521, 133] on div "friend = "Capella" for i in range ( 3 ) : hero . castIllusionMist ( "Capella" )…" at bounding box center [624, 275] width 285 height 303
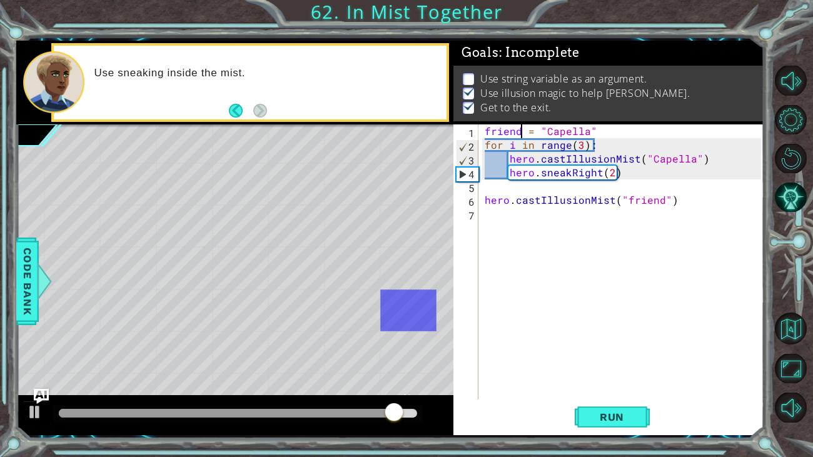
click at [646, 161] on div "friend = "Capella" for i in range ( 3 ) : hero . castIllusionMist ( "Capella" )…" at bounding box center [624, 275] width 285 height 303
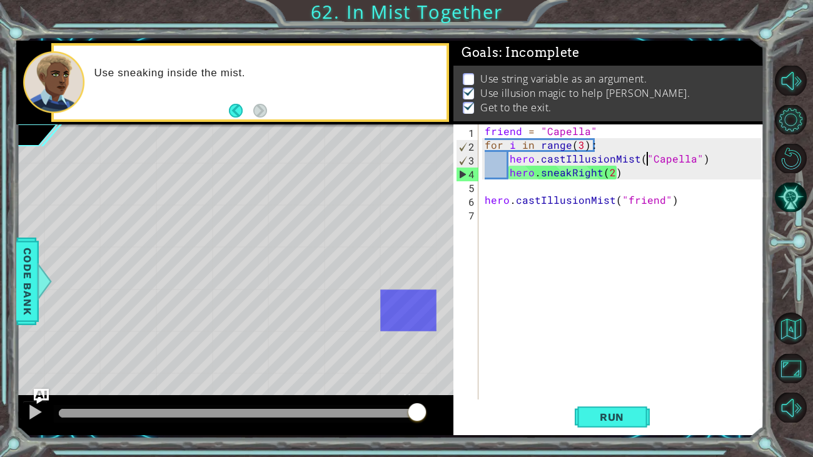
click at [697, 158] on div "friend = "Capella" for i in range ( 3 ) : hero . castIllusionMist ( "Capella" )…" at bounding box center [624, 275] width 285 height 303
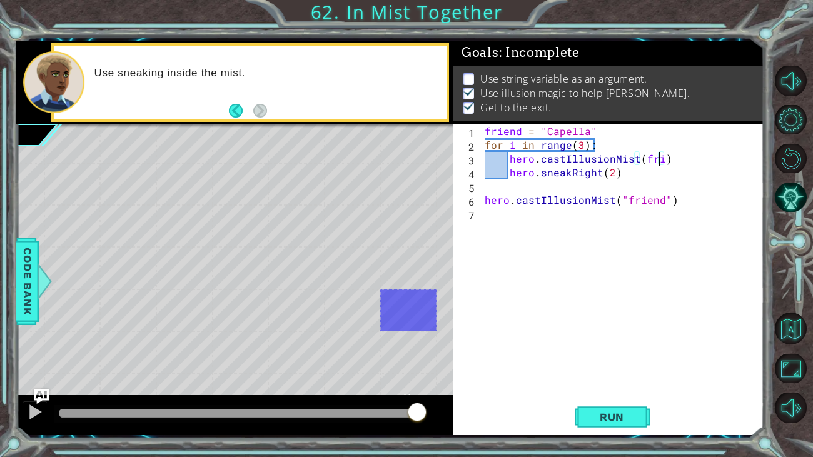
scroll to position [0, 11]
drag, startPoint x: 676, startPoint y: 202, endPoint x: 476, endPoint y: 202, distance: 200.1
click at [476, 202] on div "hero.castIllusionMist(friend) 1 2 3 4 5 6 7 friend = "Capella" for i in range (…" at bounding box center [607, 261] width 308 height 275
type textarea "hero.castIllusionMist("friend")"
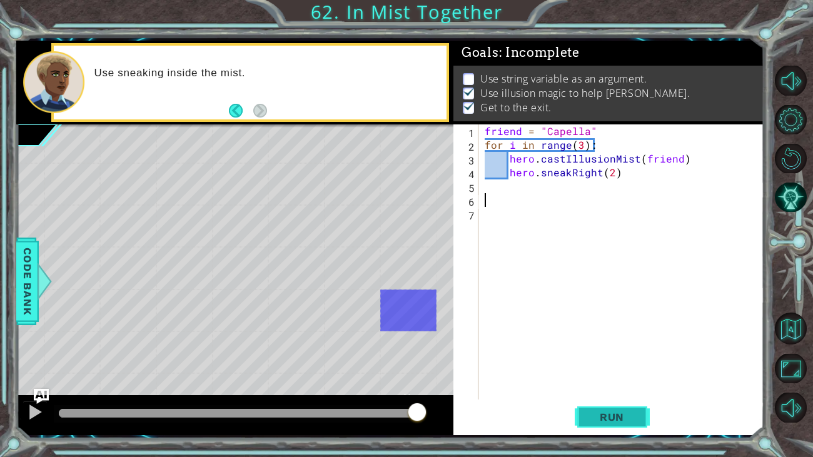
click at [608, 422] on span "Run" at bounding box center [611, 417] width 49 height 13
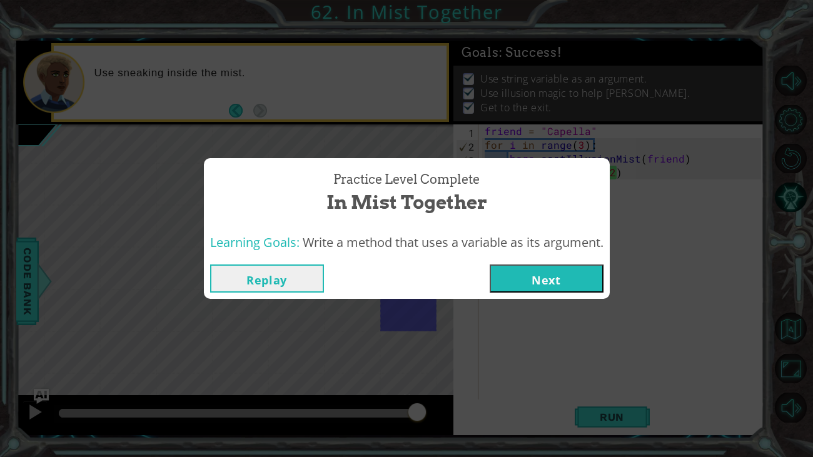
click at [568, 269] on button "Next" at bounding box center [547, 278] width 114 height 28
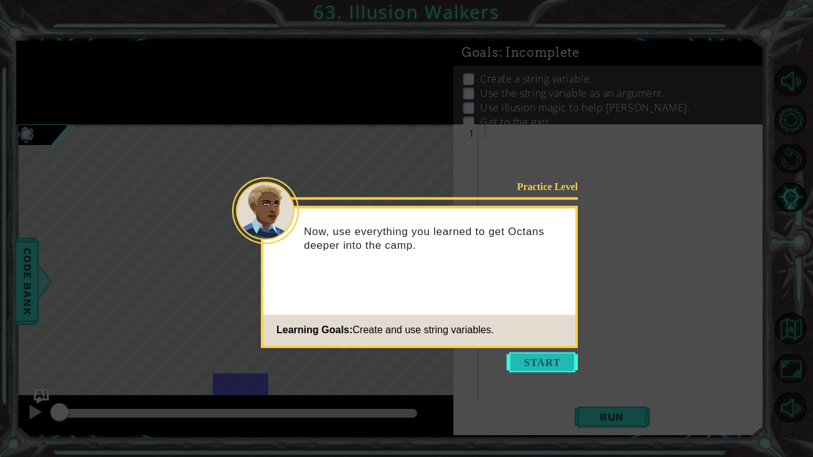
click at [531, 368] on button "Start" at bounding box center [541, 362] width 71 height 20
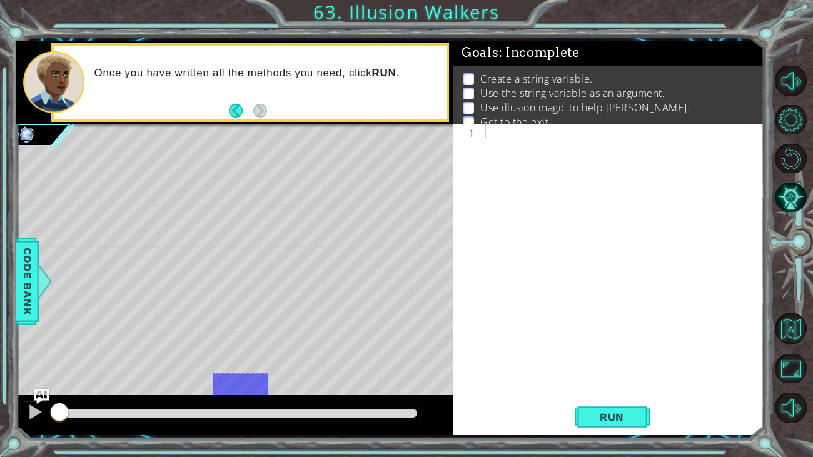
click at [531, 157] on div at bounding box center [624, 282] width 285 height 316
type textarea "friend = "Octans""
click at [598, 428] on button "Run" at bounding box center [612, 416] width 75 height 31
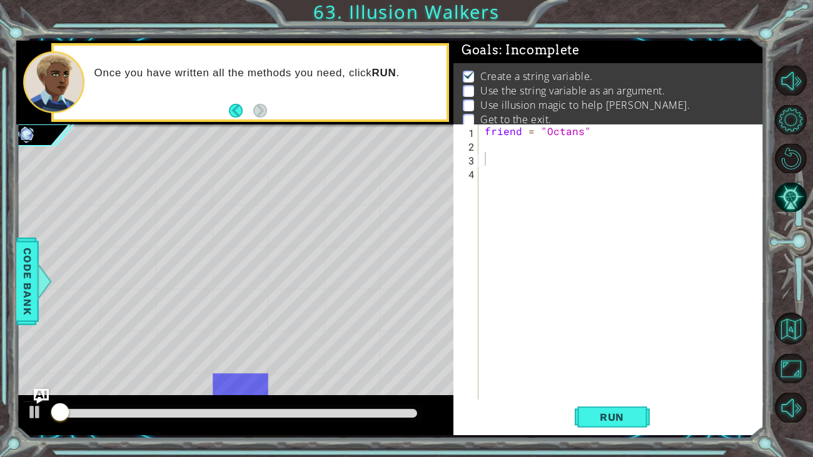
scroll to position [5, 0]
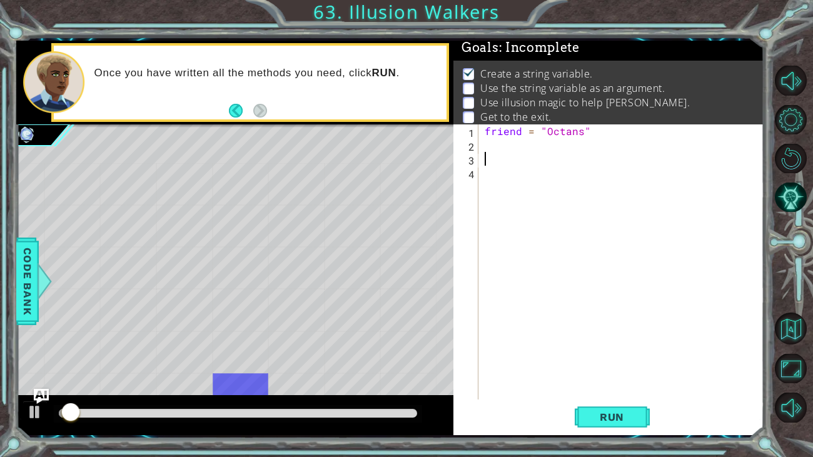
click at [489, 154] on div "friend = "Octans"" at bounding box center [624, 275] width 285 height 303
type textarea "for i in range():"
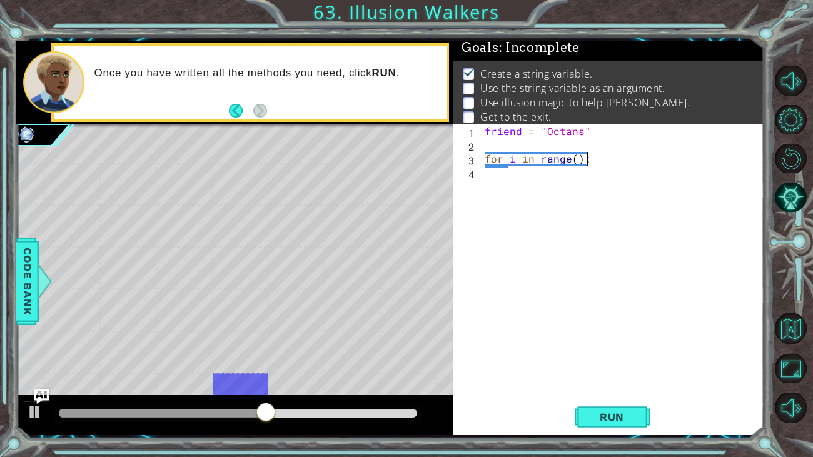
click at [504, 181] on div "friend = "Octans" for i in range ( ) :" at bounding box center [624, 275] width 285 height 303
click at [576, 162] on div "friend = "Octans" for i in range ( ) :" at bounding box center [624, 275] width 285 height 303
type textarea "for i in range(3):"
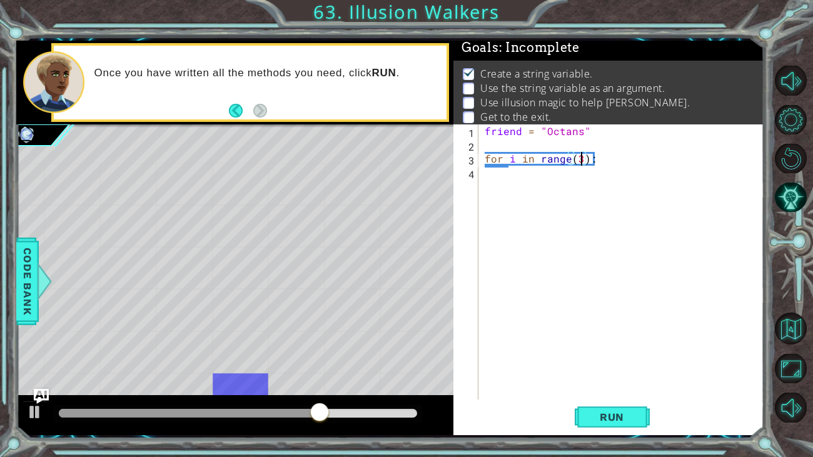
click at [503, 190] on div "friend = "Octans" for i in range ( 3 ) :" at bounding box center [624, 275] width 285 height 303
type textarea "hero.castIllusionMist(friend)"
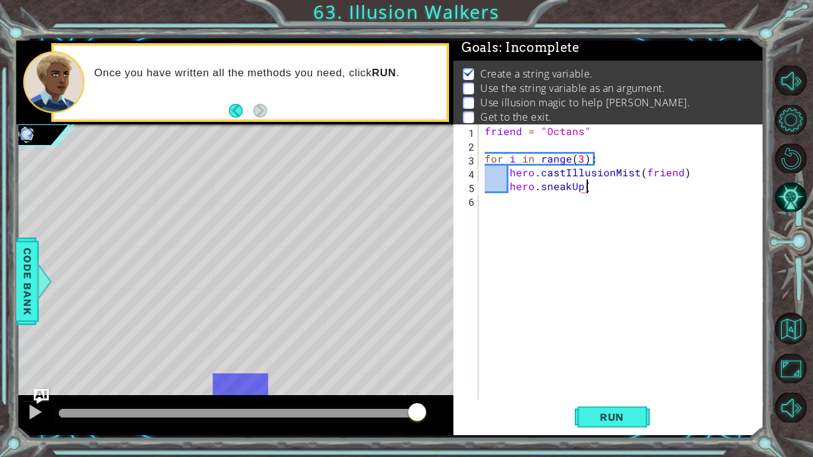
scroll to position [0, 6]
click at [606, 414] on span "Run" at bounding box center [611, 417] width 49 height 13
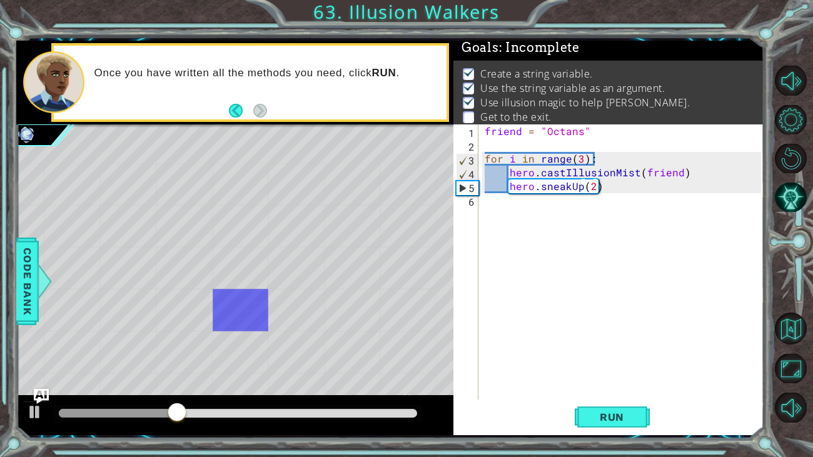
click at [577, 159] on div "friend = "Octans" for i in range ( 3 ) : hero . castIllusionMist ( friend ) her…" at bounding box center [624, 275] width 285 height 303
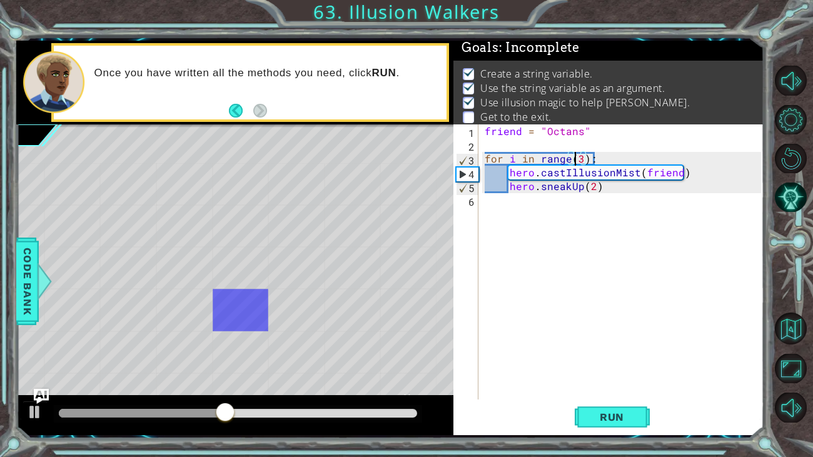
click at [580, 155] on div "friend = "Octans" for i in range ( 3 ) : hero . castIllusionMist ( friend ) her…" at bounding box center [624, 275] width 285 height 303
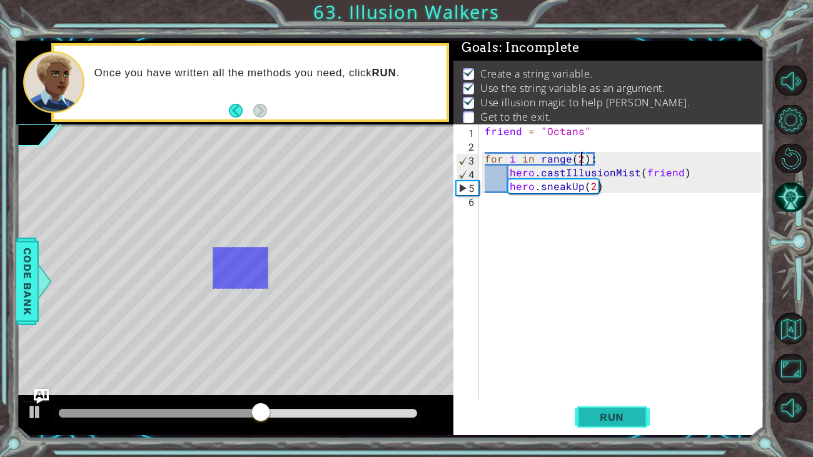
type textarea "for i in range(2):"
click at [616, 411] on span "Run" at bounding box center [611, 417] width 49 height 13
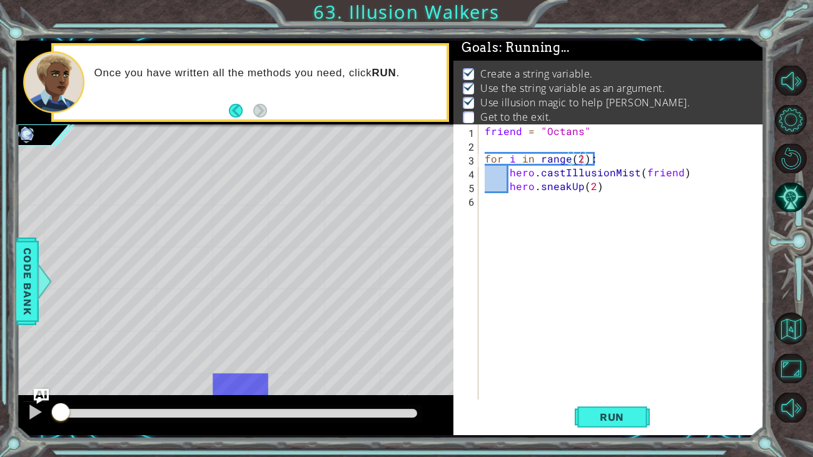
click at [497, 199] on div "friend = "Octans" for i in range ( 2 ) : hero . castIllusionMist ( friend ) her…" at bounding box center [624, 275] width 285 height 303
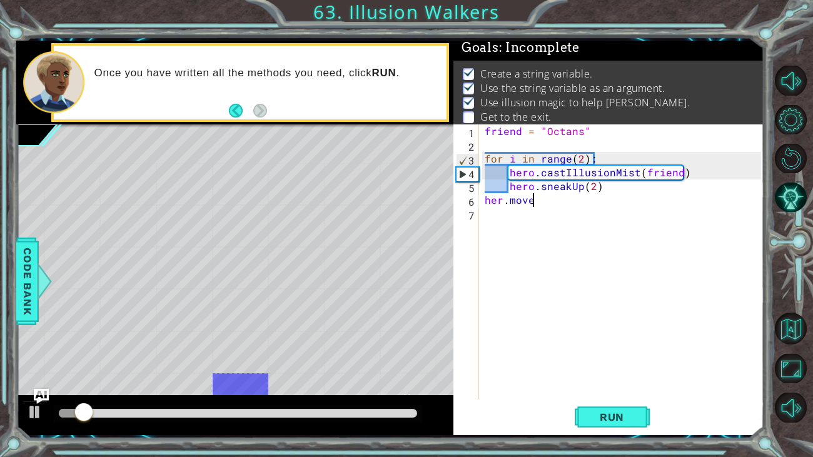
scroll to position [0, 2]
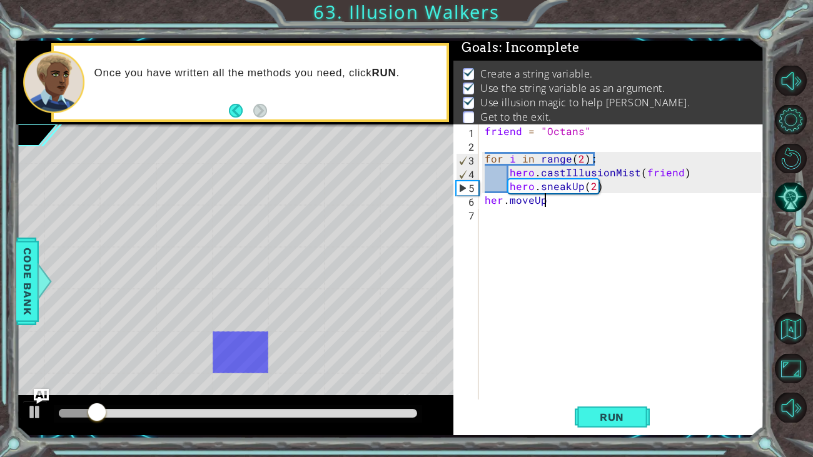
type textarea "her.moveUp()"
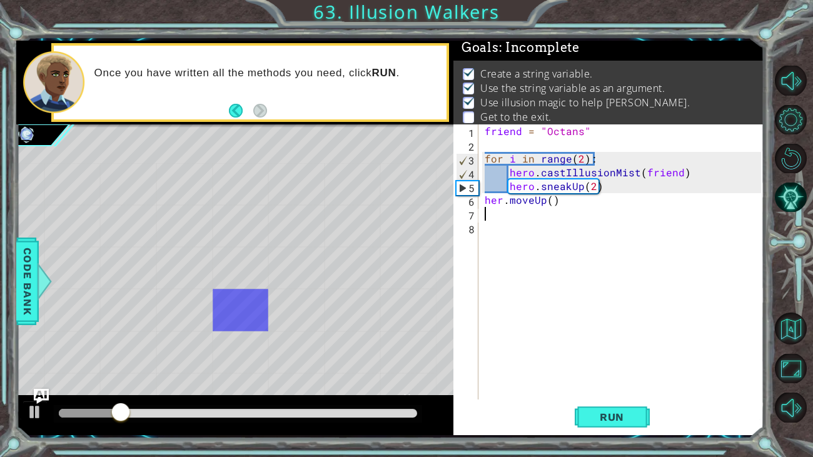
click at [503, 201] on div "friend = "Octans" for i in range ( 2 ) : hero . castIllusionMist ( friend ) her…" at bounding box center [624, 275] width 285 height 303
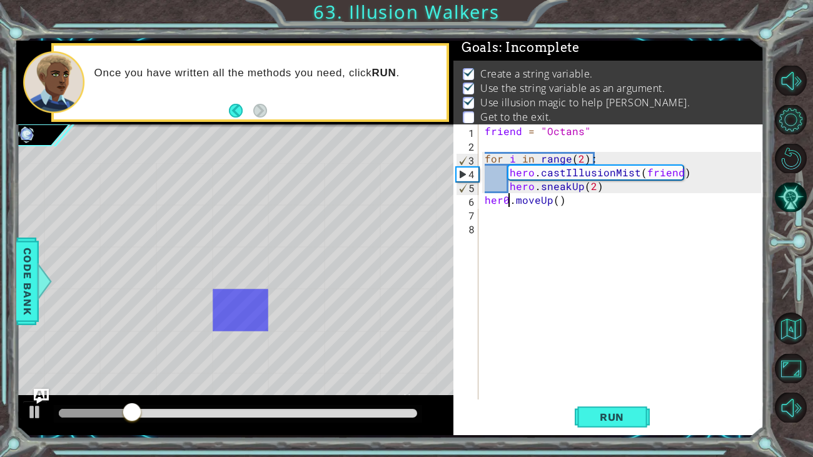
scroll to position [0, 1]
type textarea "hero.moveUp()"
click at [503, 214] on div "friend = "Octans" for i in range ( 2 ) : hero . castIllusionMist ( friend ) her…" at bounding box center [624, 275] width 285 height 303
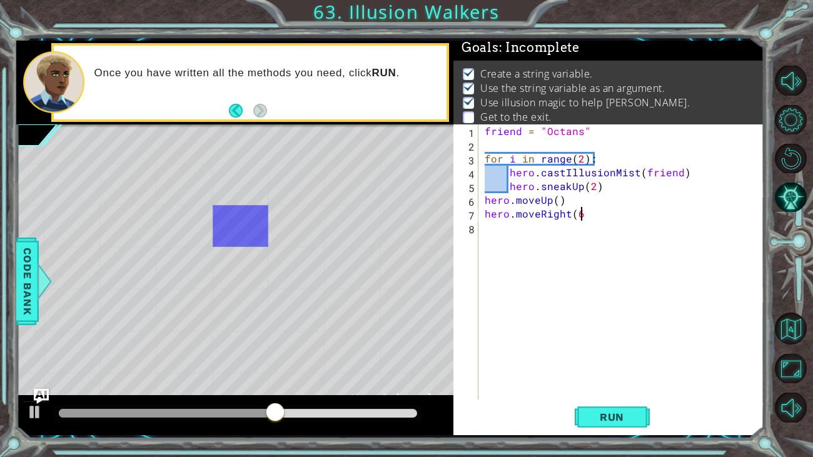
scroll to position [0, 5]
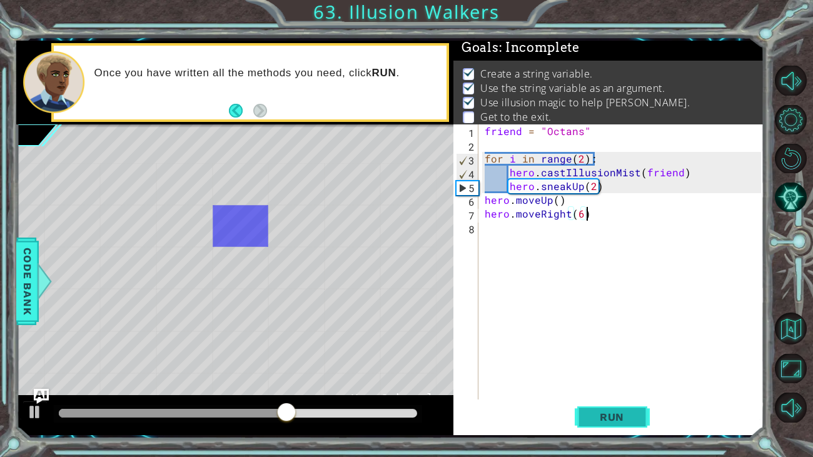
type textarea "hero.moveRight(6)"
click at [605, 413] on span "Run" at bounding box center [611, 417] width 49 height 13
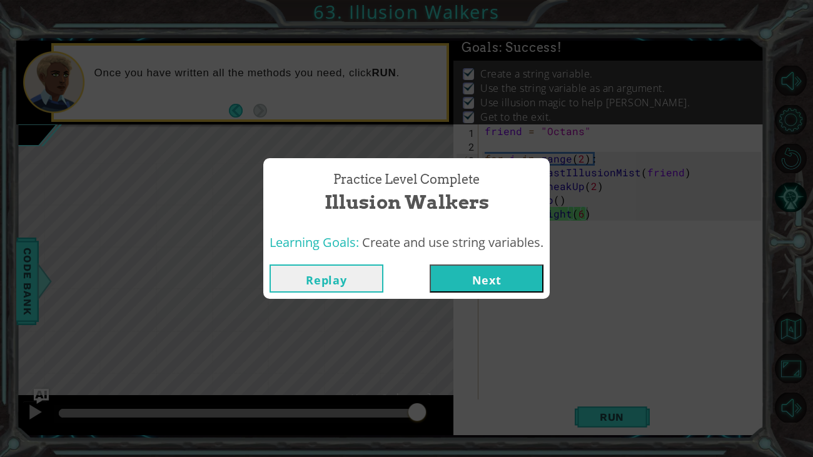
click at [489, 277] on button "Next" at bounding box center [487, 278] width 114 height 28
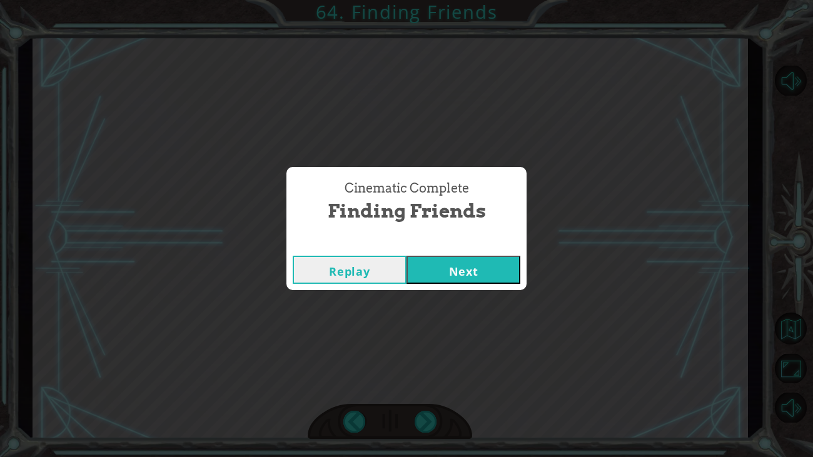
click at [426, 259] on button "Next" at bounding box center [463, 270] width 114 height 28
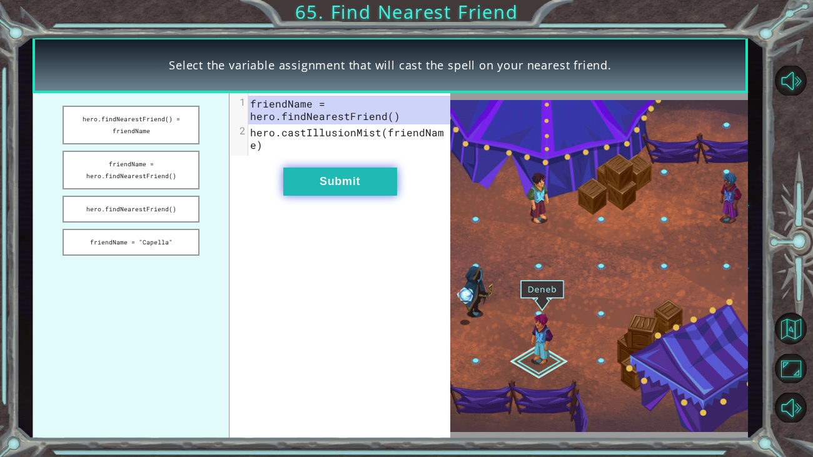
click at [334, 168] on button "Submit" at bounding box center [340, 182] width 114 height 28
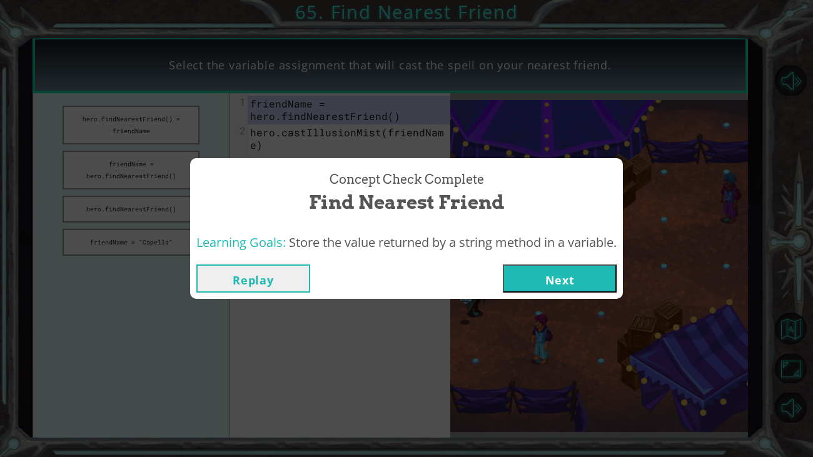
click at [553, 292] on div "Replay Next" at bounding box center [406, 278] width 433 height 41
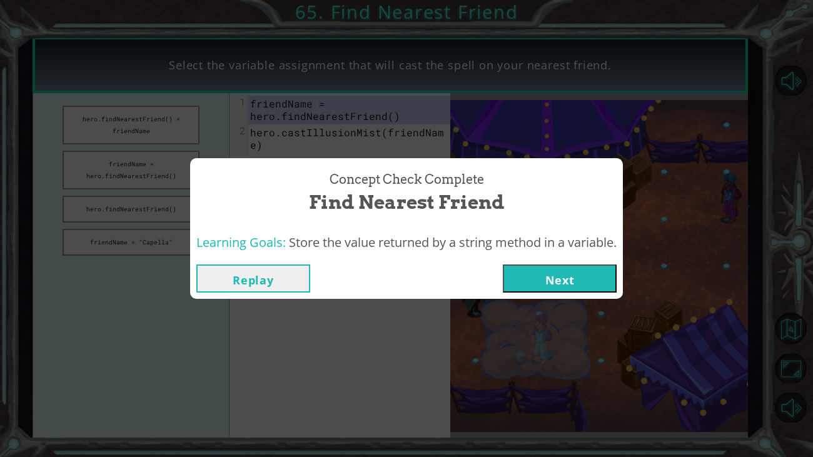
click at [555, 288] on button "Next" at bounding box center [560, 278] width 114 height 28
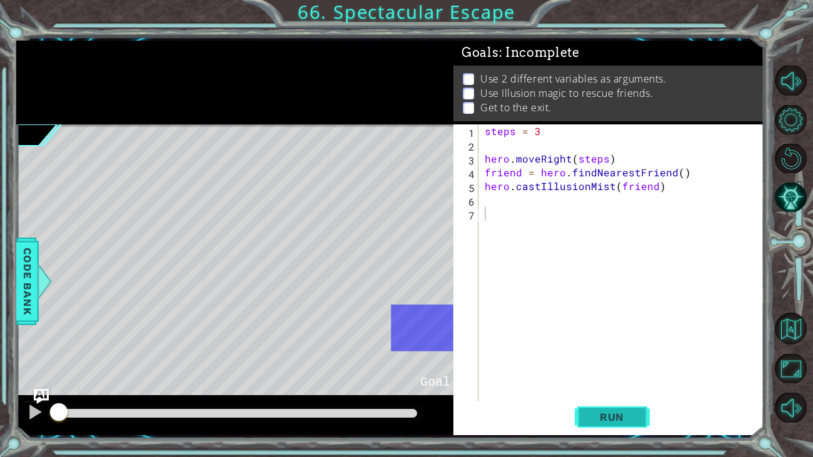
click at [623, 406] on button "Run" at bounding box center [612, 416] width 75 height 31
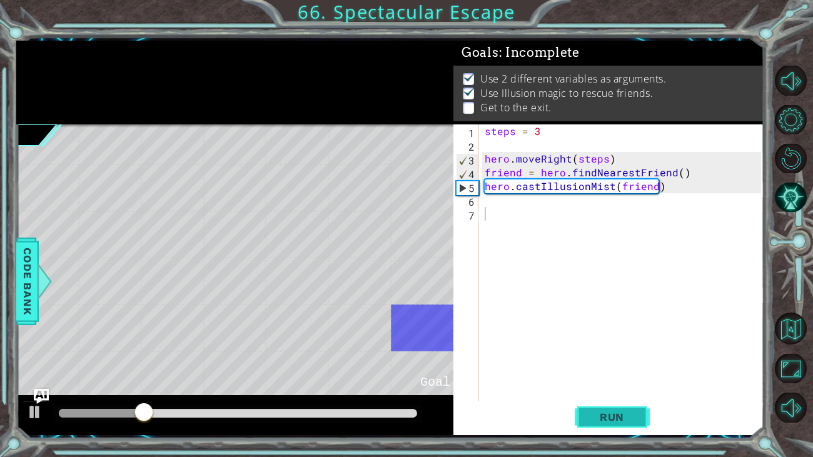
click at [623, 406] on button "Run" at bounding box center [612, 416] width 75 height 31
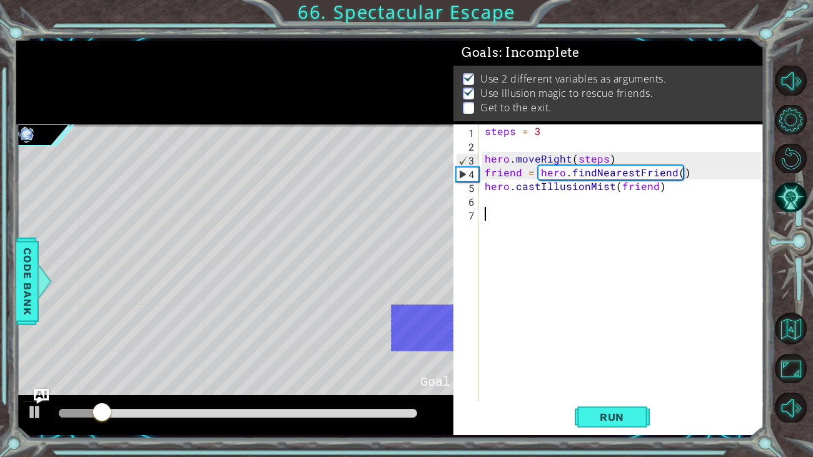
click at [534, 221] on div "steps = 3 hero . moveRight ( steps ) friend = hero . findNearestFriend ( ) hero…" at bounding box center [624, 282] width 285 height 316
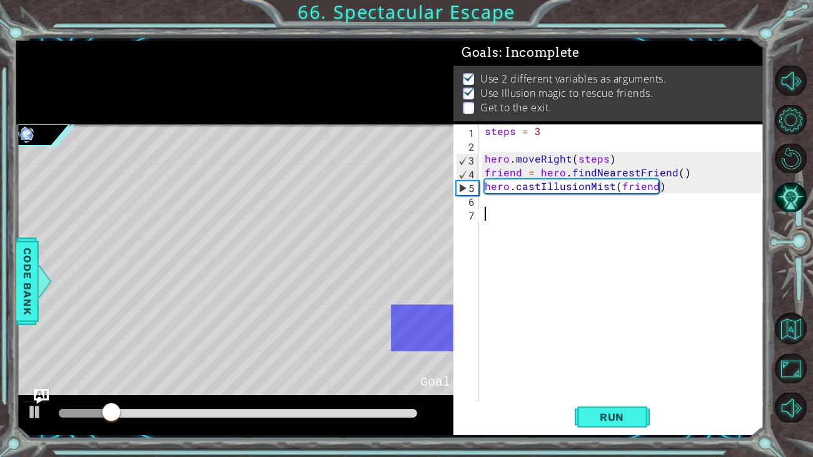
click at [503, 201] on div "steps = 3 hero . moveRight ( steps ) friend = hero . findNearestFriend ( ) hero…" at bounding box center [624, 282] width 285 height 316
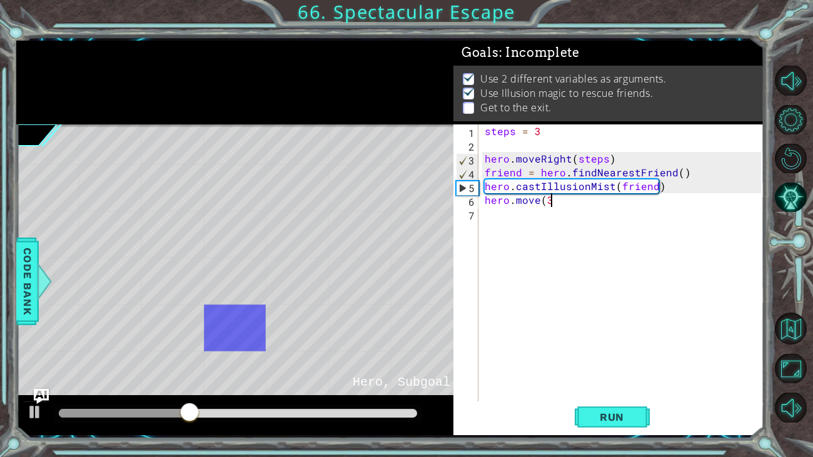
scroll to position [0, 4]
click at [605, 416] on span "Run" at bounding box center [611, 417] width 49 height 13
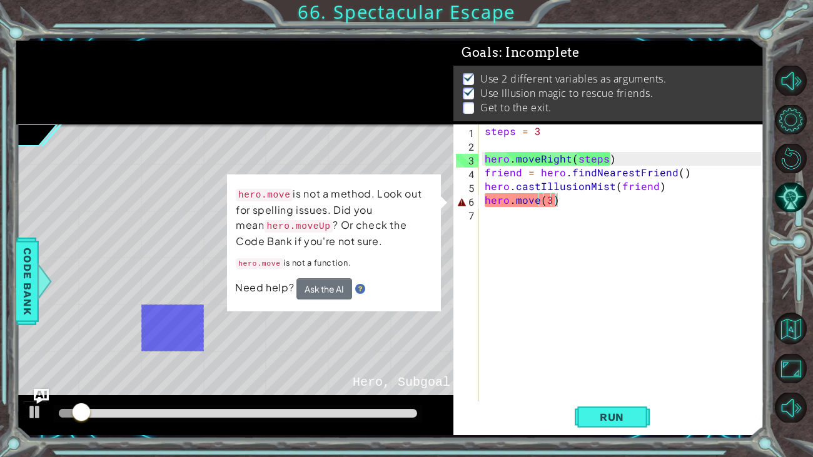
click at [539, 204] on div "steps = 3 hero . moveRight ( steps ) friend = hero . findNearestFriend ( ) hero…" at bounding box center [624, 282] width 285 height 316
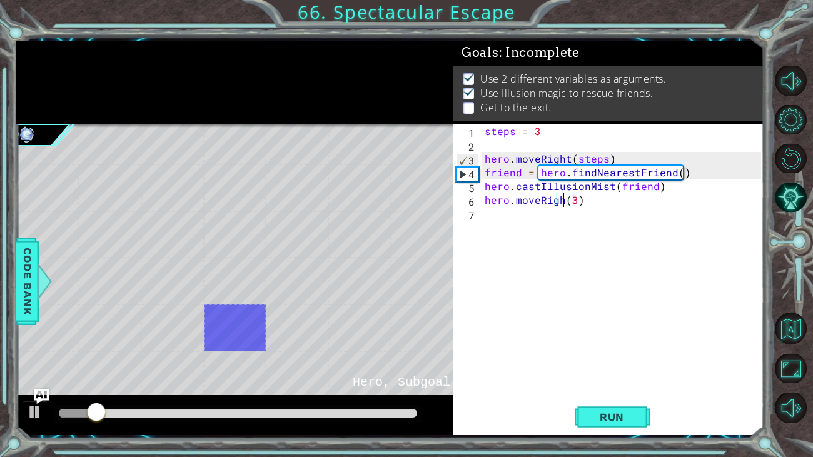
scroll to position [0, 5]
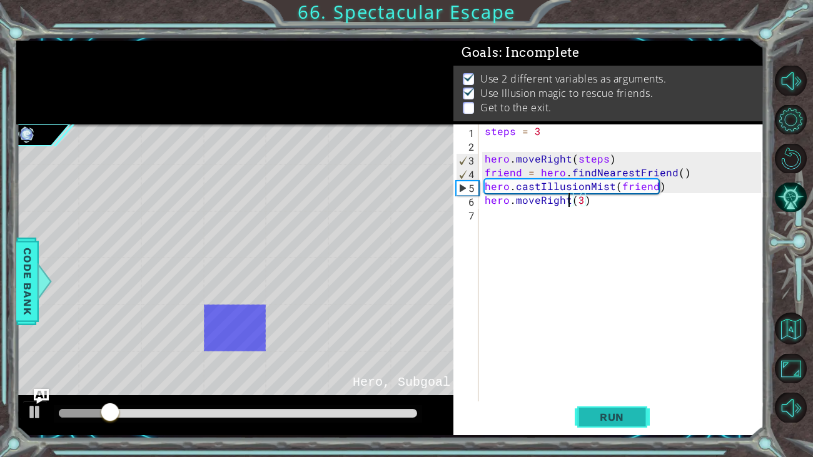
type textarea "hero.moveRight(3)"
click at [621, 418] on span "Run" at bounding box center [611, 417] width 49 height 13
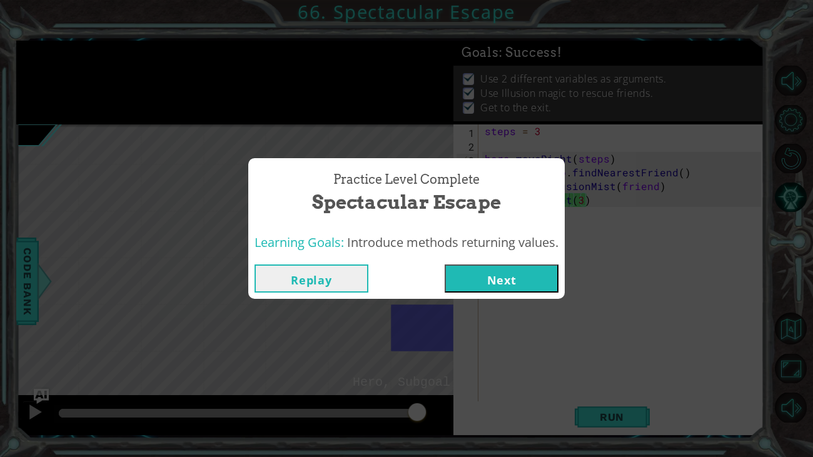
click at [481, 271] on button "Next" at bounding box center [502, 278] width 114 height 28
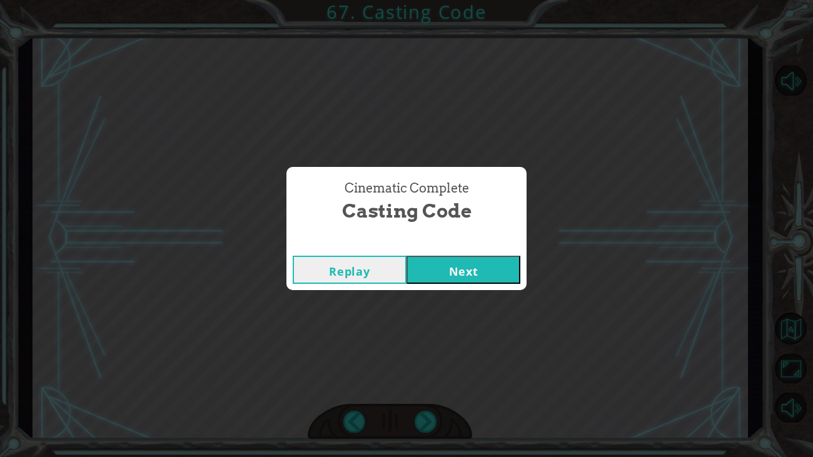
click at [470, 281] on button "Next" at bounding box center [463, 270] width 114 height 28
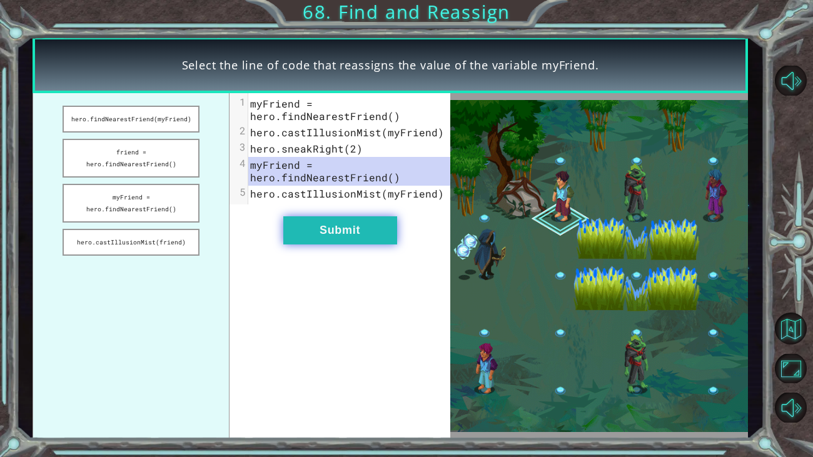
click at [358, 234] on button "Submit" at bounding box center [340, 230] width 114 height 28
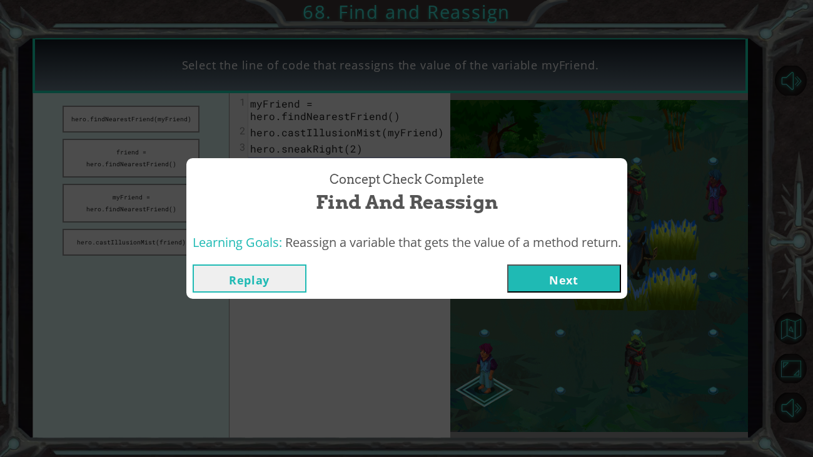
click at [585, 276] on button "Next" at bounding box center [564, 278] width 114 height 28
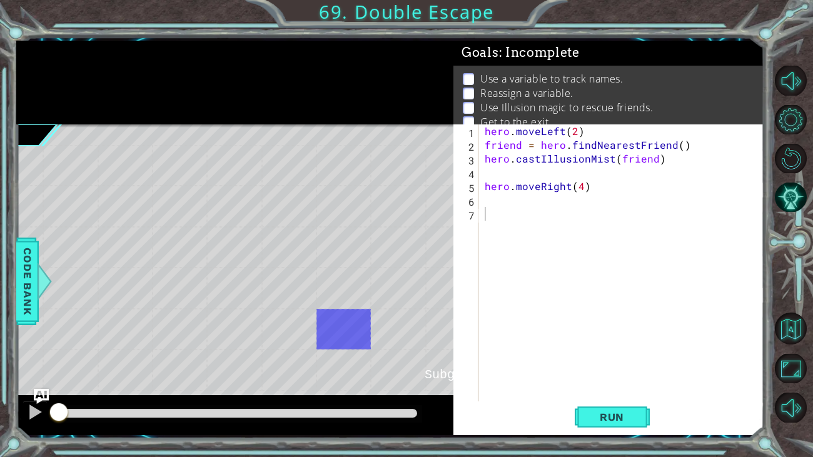
click at [631, 433] on div "1 2 3 4 5 6 7 hero . moveLeft ( 2 ) friend = hero . findNearestFriend ( ) hero …" at bounding box center [608, 279] width 311 height 311
click at [630, 423] on button "Run" at bounding box center [612, 416] width 75 height 31
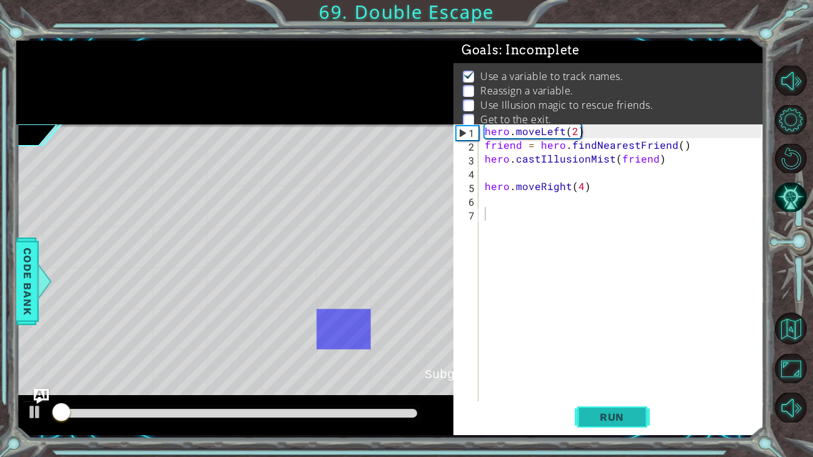
scroll to position [5, 0]
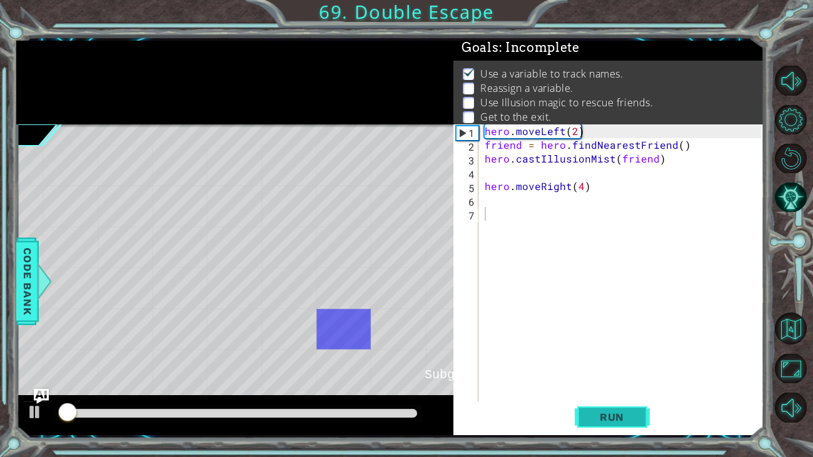
click at [630, 423] on button "Run" at bounding box center [612, 416] width 75 height 31
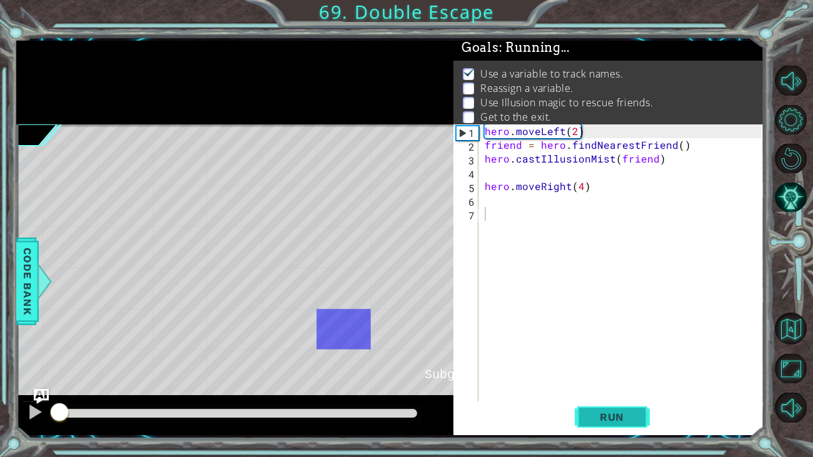
click at [630, 423] on button "Run" at bounding box center [612, 416] width 75 height 31
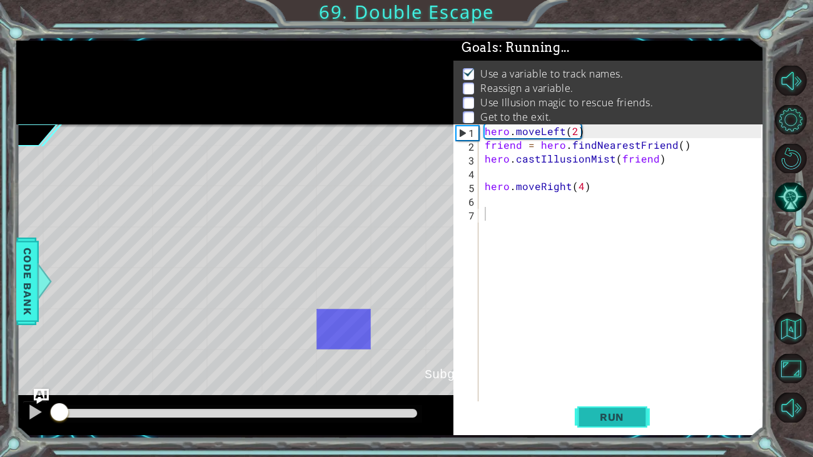
click at [630, 423] on button "Run" at bounding box center [612, 416] width 75 height 31
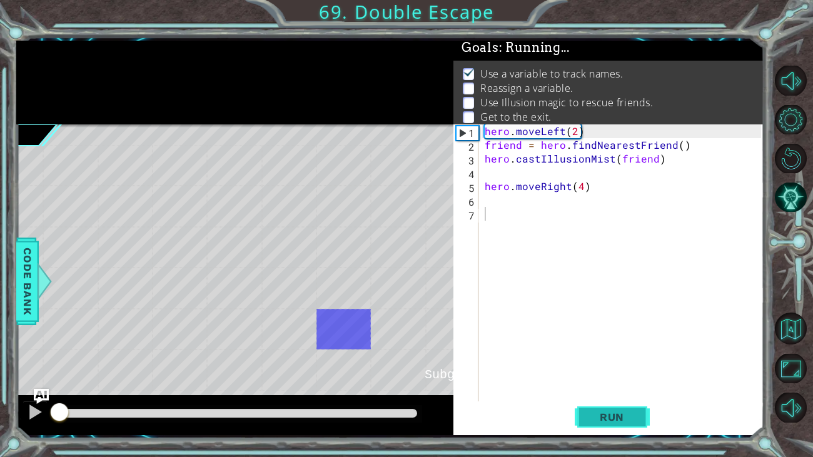
click at [630, 423] on button "Run" at bounding box center [612, 416] width 75 height 31
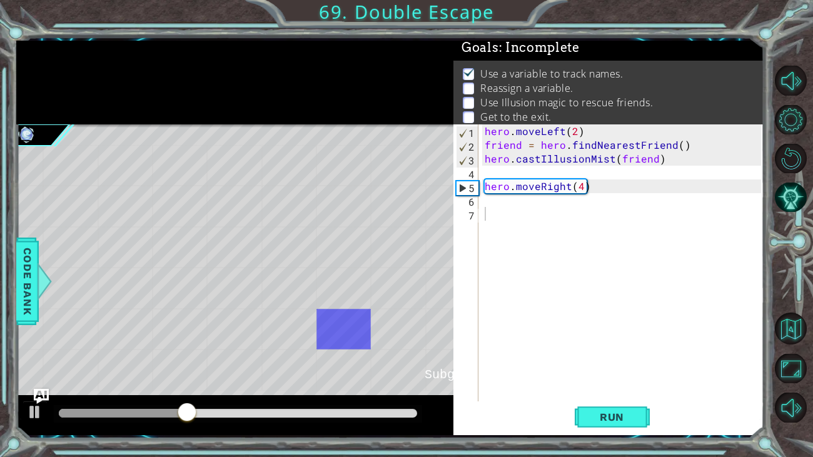
click at [573, 214] on div "hero . moveLeft ( 2 ) friend = hero . findNearestFriend ( ) hero . castIllusion…" at bounding box center [624, 282] width 285 height 316
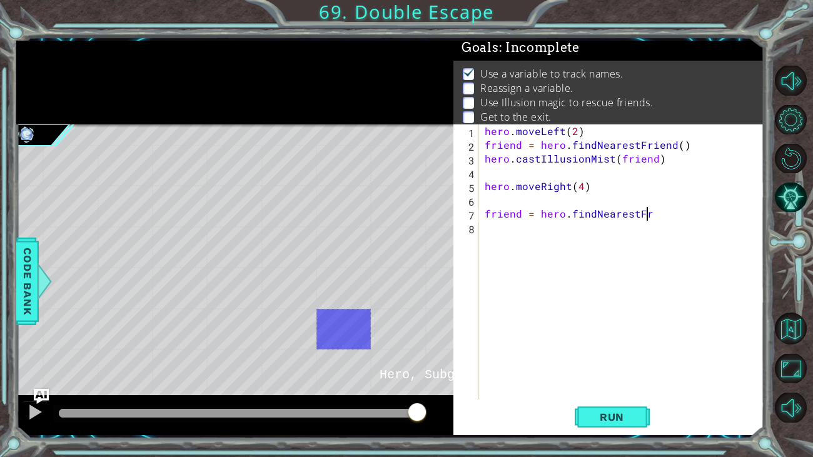
scroll to position [0, 10]
type textarea "friend = hero.findNearestFreiend()"
click at [597, 226] on div "hero . moveLeft ( 2 ) friend = hero . findNearestFriend ( ) hero . castIllusion…" at bounding box center [624, 275] width 285 height 303
type textarea "hero.castIllUsionMist"
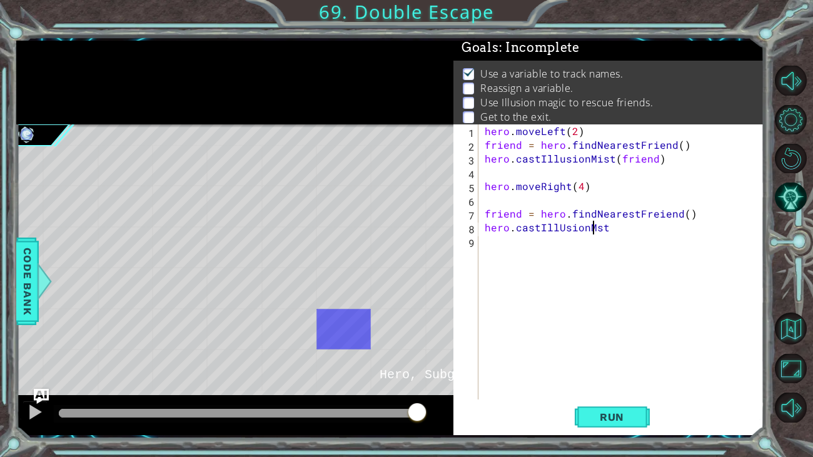
scroll to position [0, 6]
click at [628, 239] on div "hero . moveLeft ( 2 ) friend = hero . findNearestFriend ( ) hero . castIllusion…" at bounding box center [624, 275] width 285 height 303
click at [629, 228] on div "hero . moveLeft ( 2 ) friend = hero . findNearestFriend ( ) hero . castIllusion…" at bounding box center [624, 275] width 285 height 303
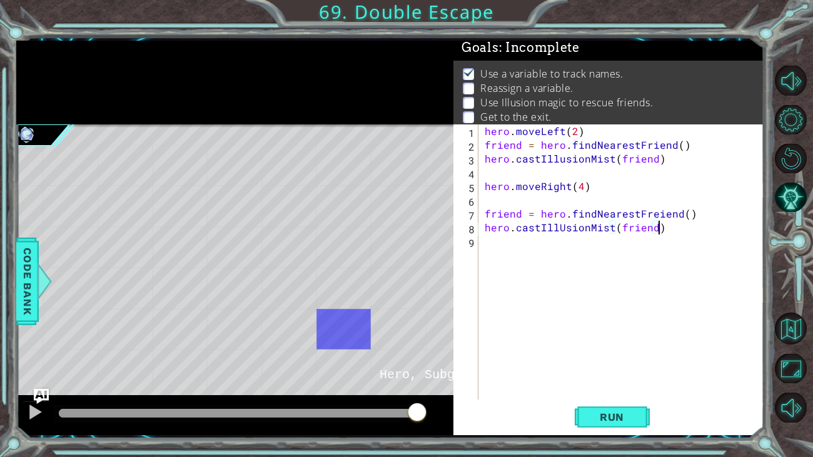
type textarea "hero.castIllUsionMist(friend)"
